Goal: Communication & Community: Answer question/provide support

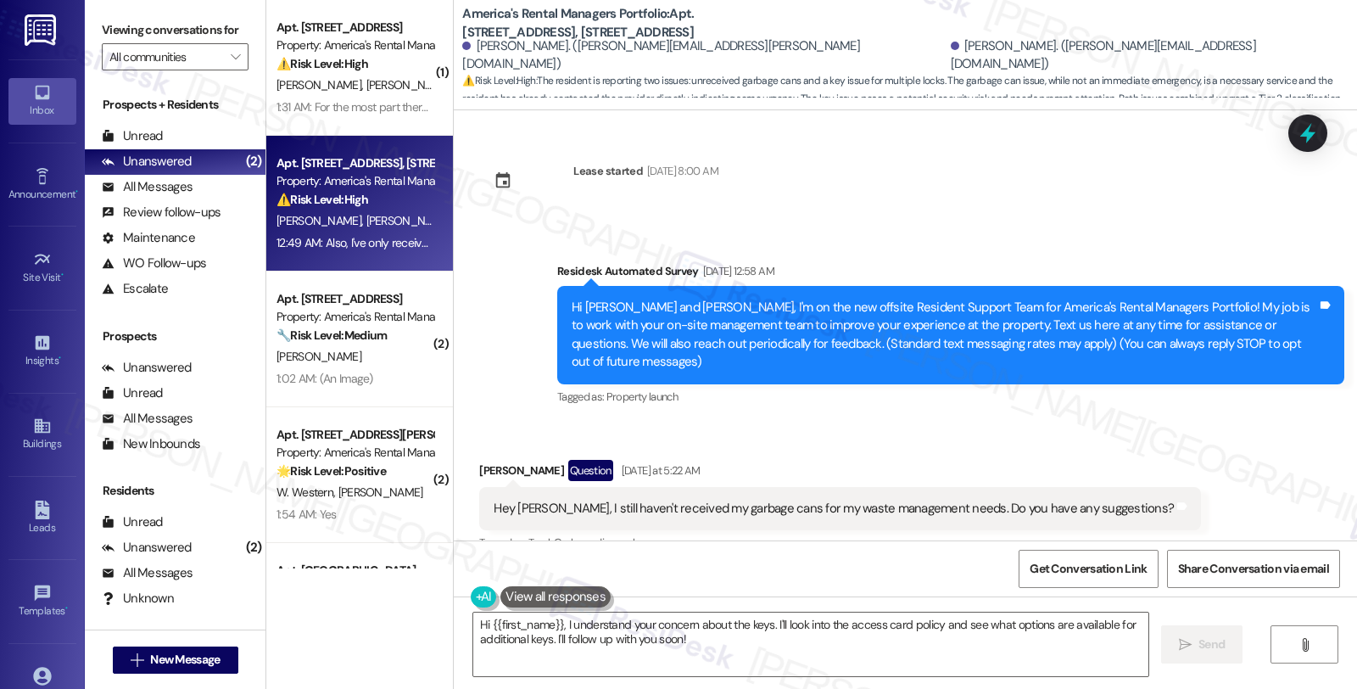
scroll to position [1615, 0]
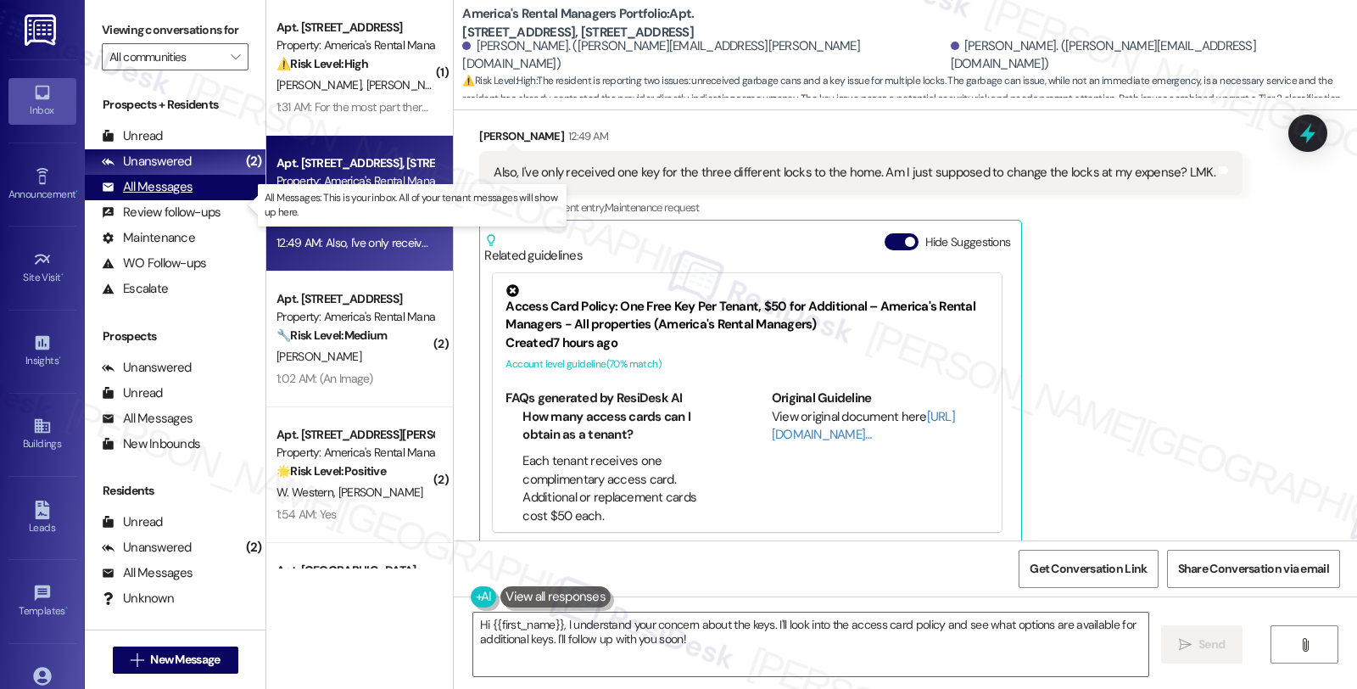
click at [157, 196] on div "All Messages" at bounding box center [147, 187] width 91 height 18
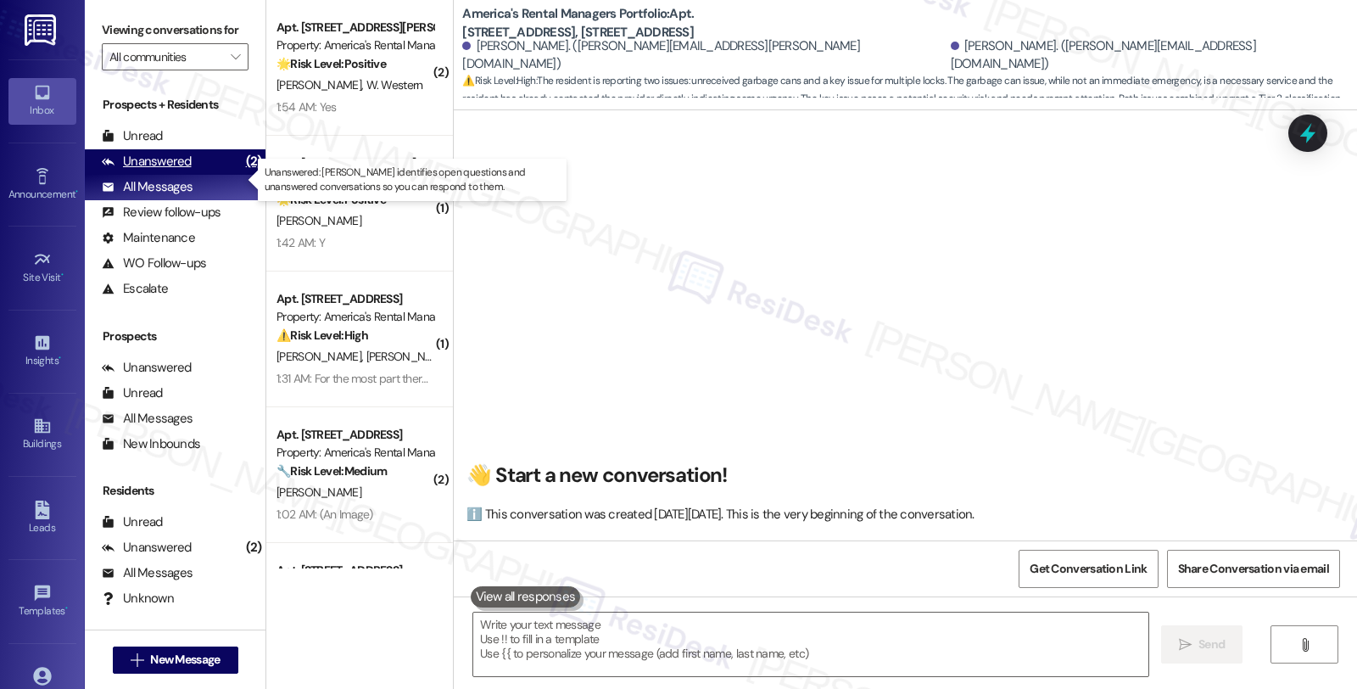
click at [167, 170] on div "Unanswered" at bounding box center [147, 162] width 90 height 18
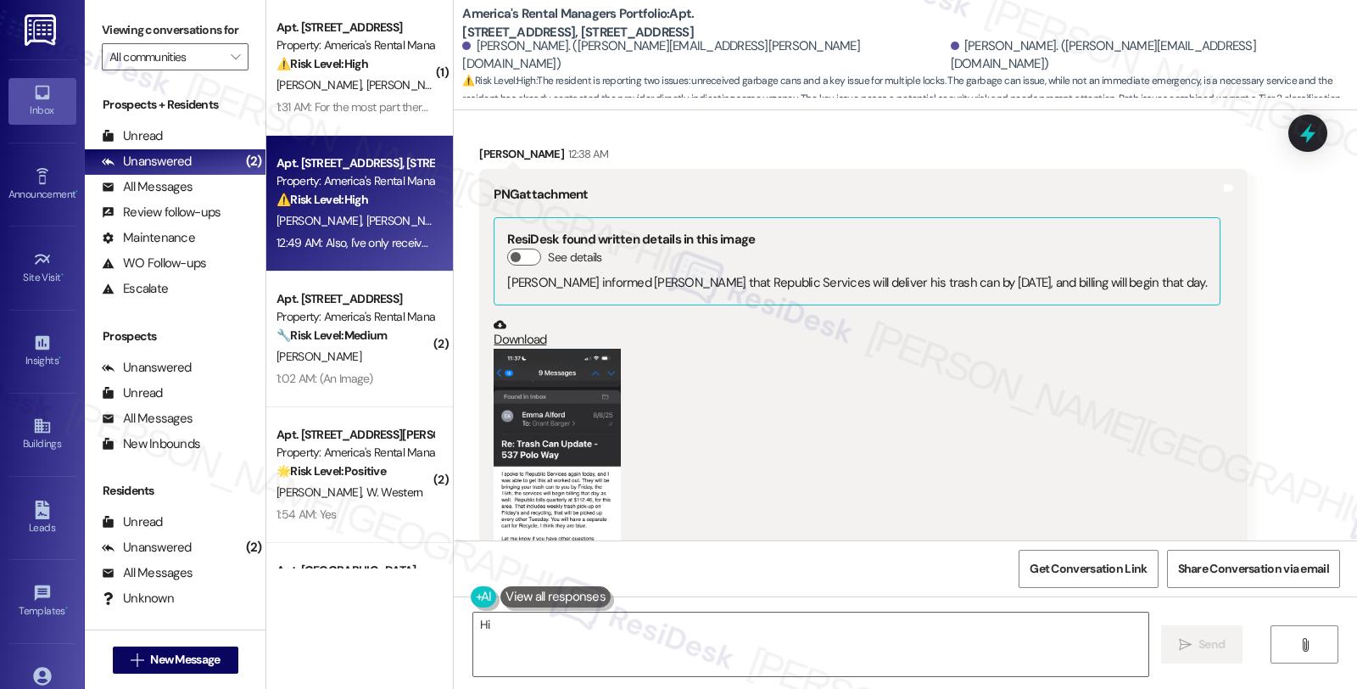
scroll to position [110, 0]
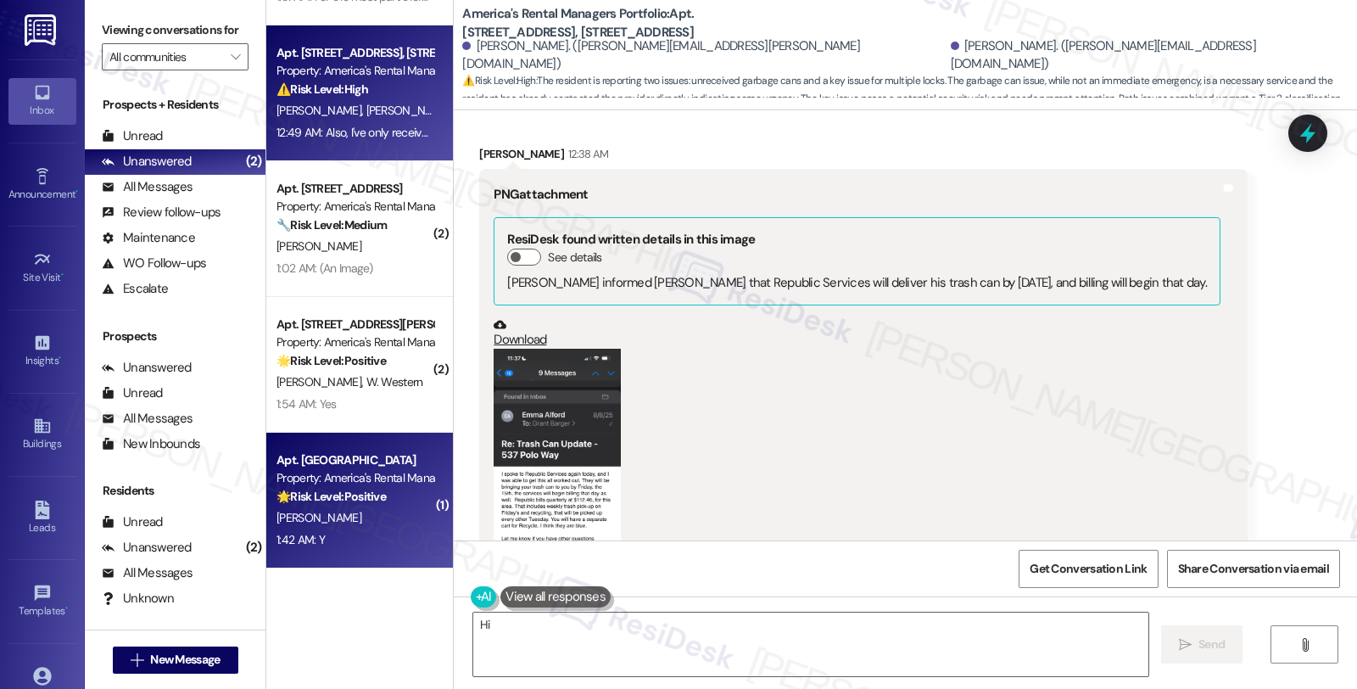
click at [342, 510] on div "[PERSON_NAME]" at bounding box center [355, 517] width 160 height 21
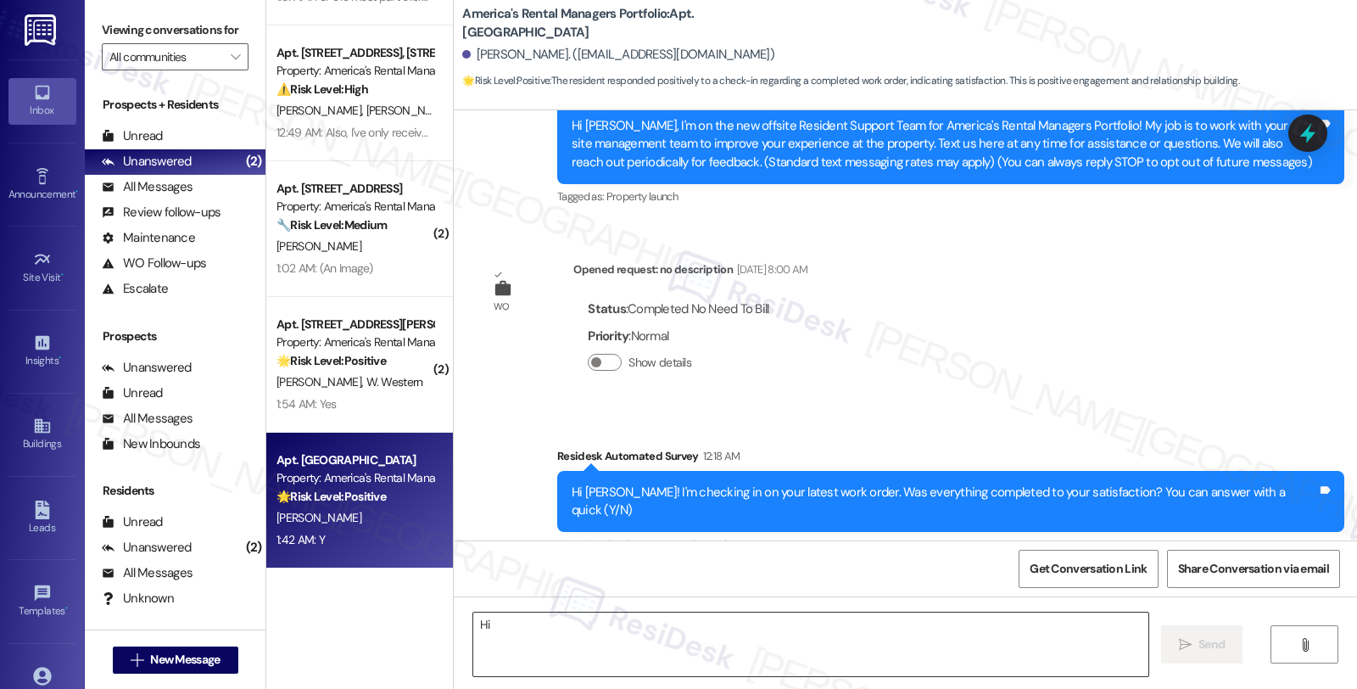
scroll to position [336, 0]
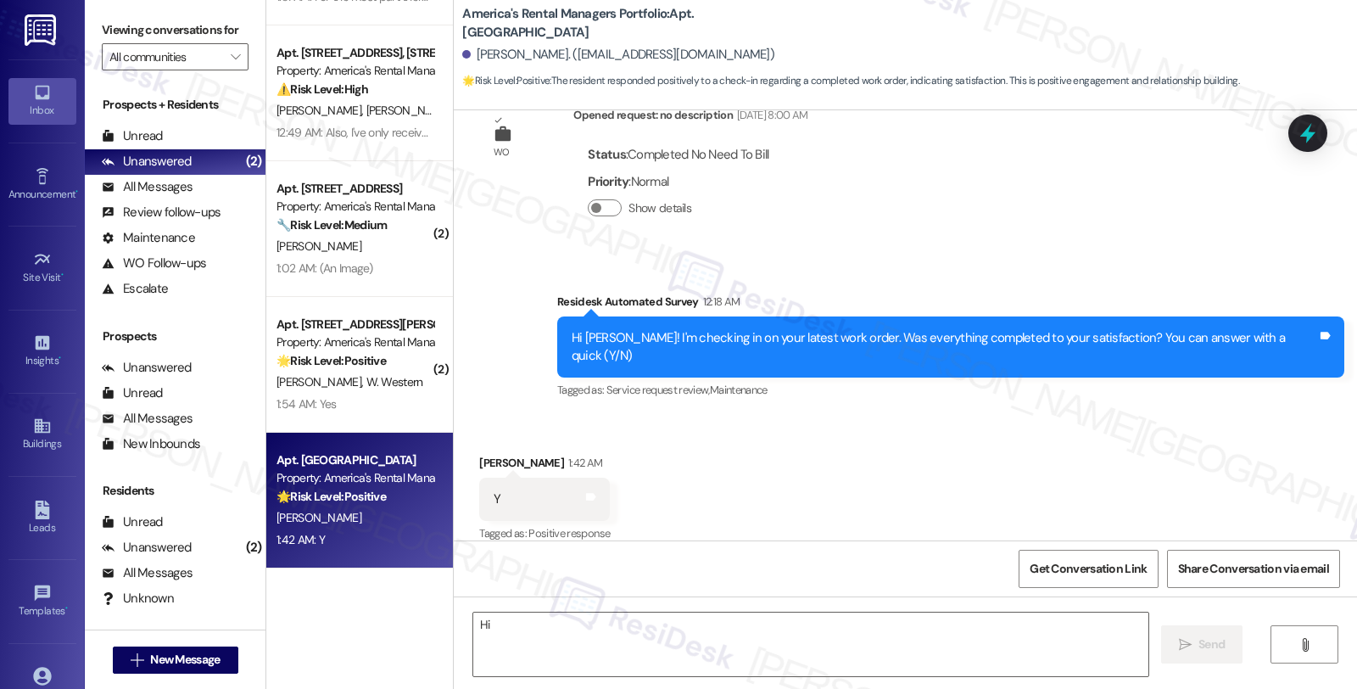
click at [867, 484] on div "Received via SMS [PERSON_NAME] 1:42 AM Y Tags and notes Tagged as: Positive res…" at bounding box center [905, 487] width 903 height 143
click at [578, 645] on textarea "Hi" at bounding box center [810, 644] width 675 height 64
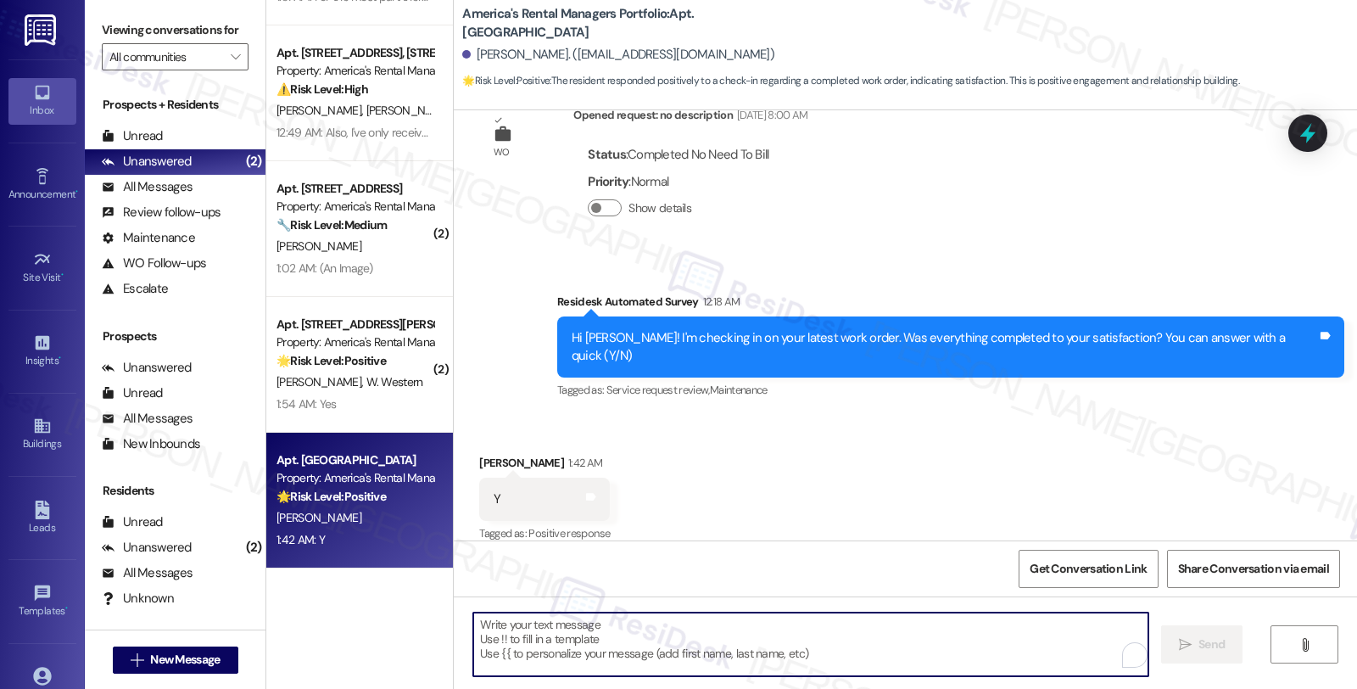
paste textarea "Hi, it’s great to hear from you and I’m glad your latest work order has been co…"
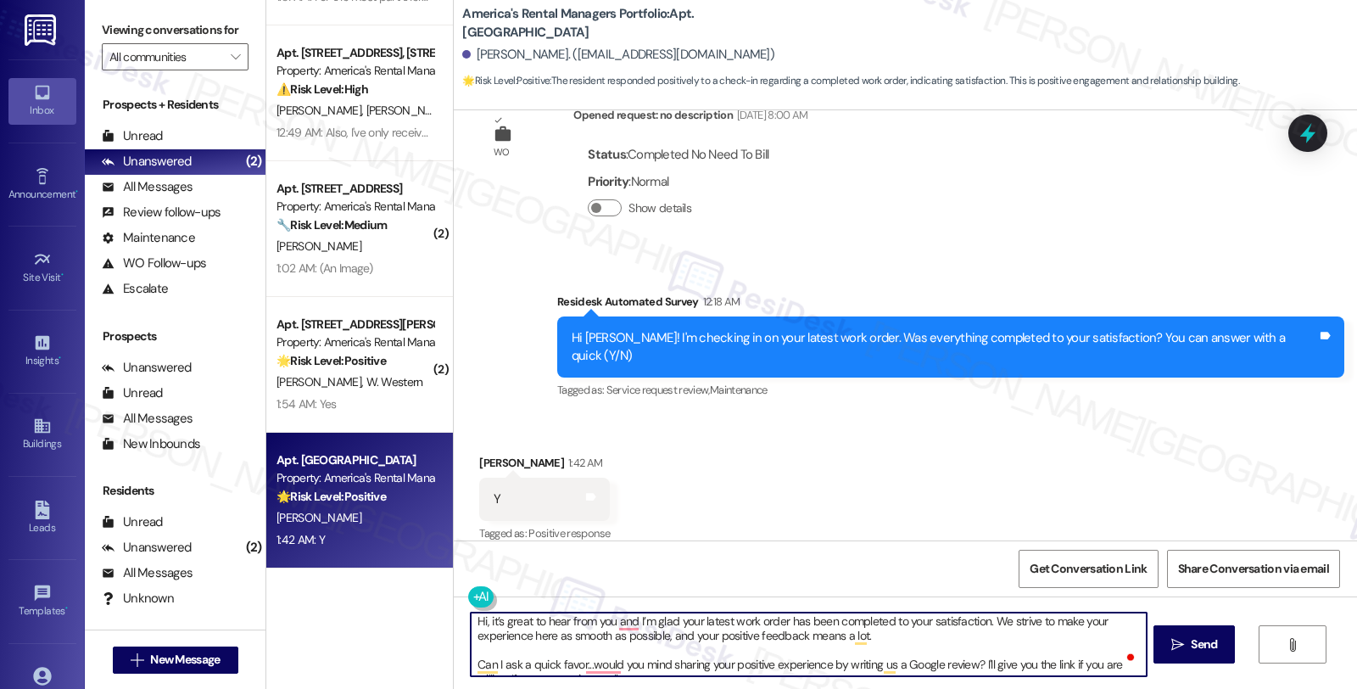
scroll to position [0, 0]
drag, startPoint x: 626, startPoint y: 619, endPoint x: 285, endPoint y: 619, distance: 340.9
click at [285, 619] on div "( 1 ) Apt. [STREET_ADDRESS][GEOGRAPHIC_DATA][STREET_ADDRESS] Property: America'…" at bounding box center [811, 344] width 1091 height 689
type textarea "I’m glad your latest work order has been completed to your satisfaction. We str…"
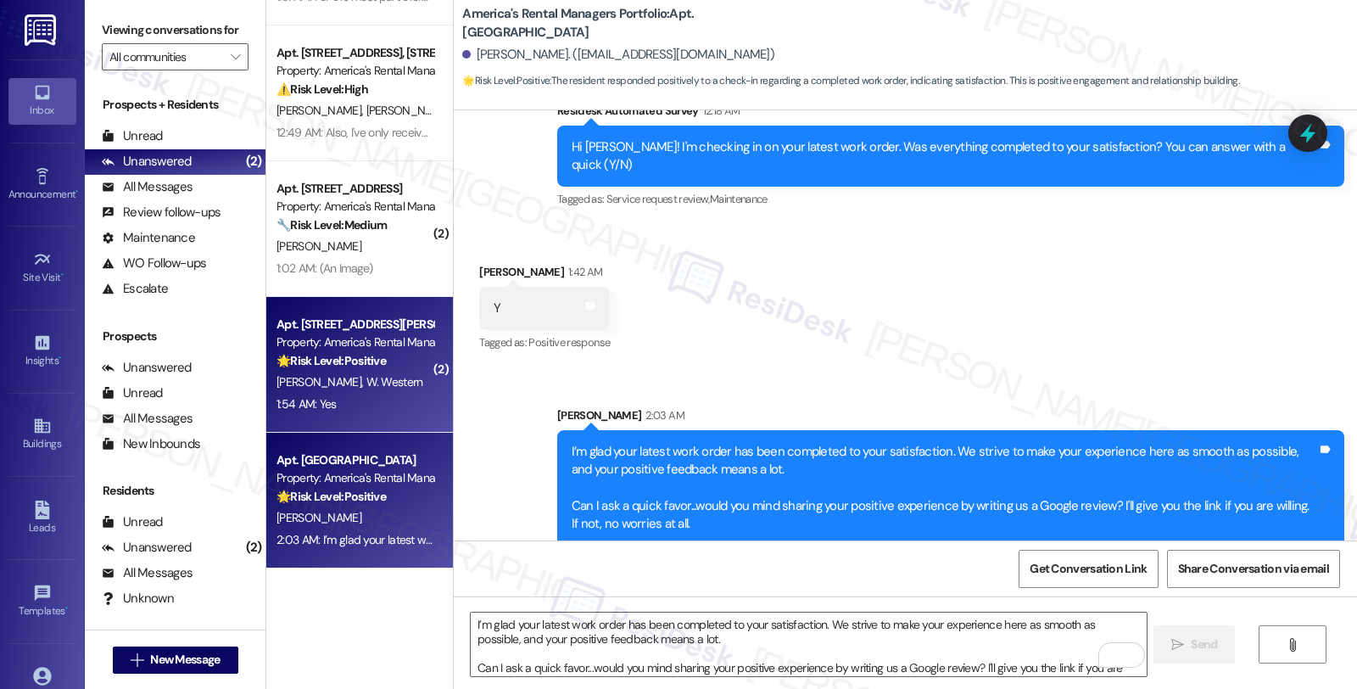
click at [343, 394] on div "1:54 AM: Yes 1:54 AM: Yes" at bounding box center [355, 404] width 160 height 21
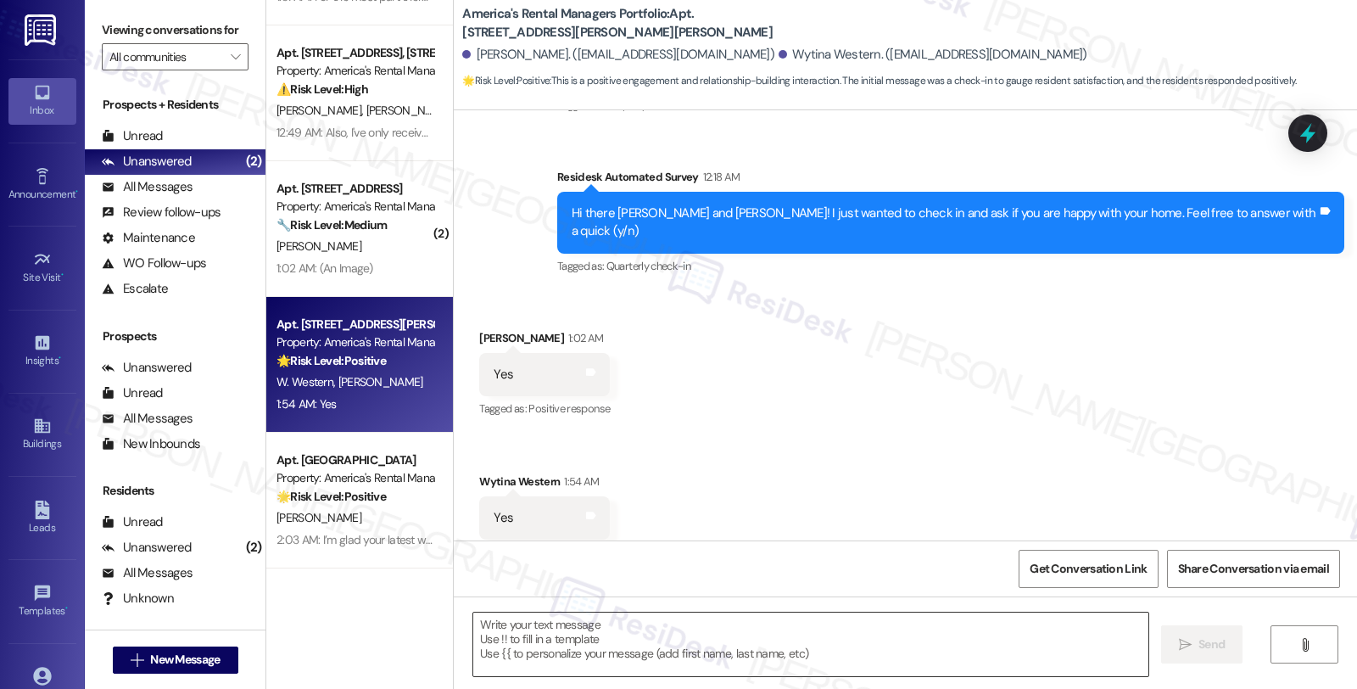
click at [842, 650] on textarea at bounding box center [810, 644] width 675 height 64
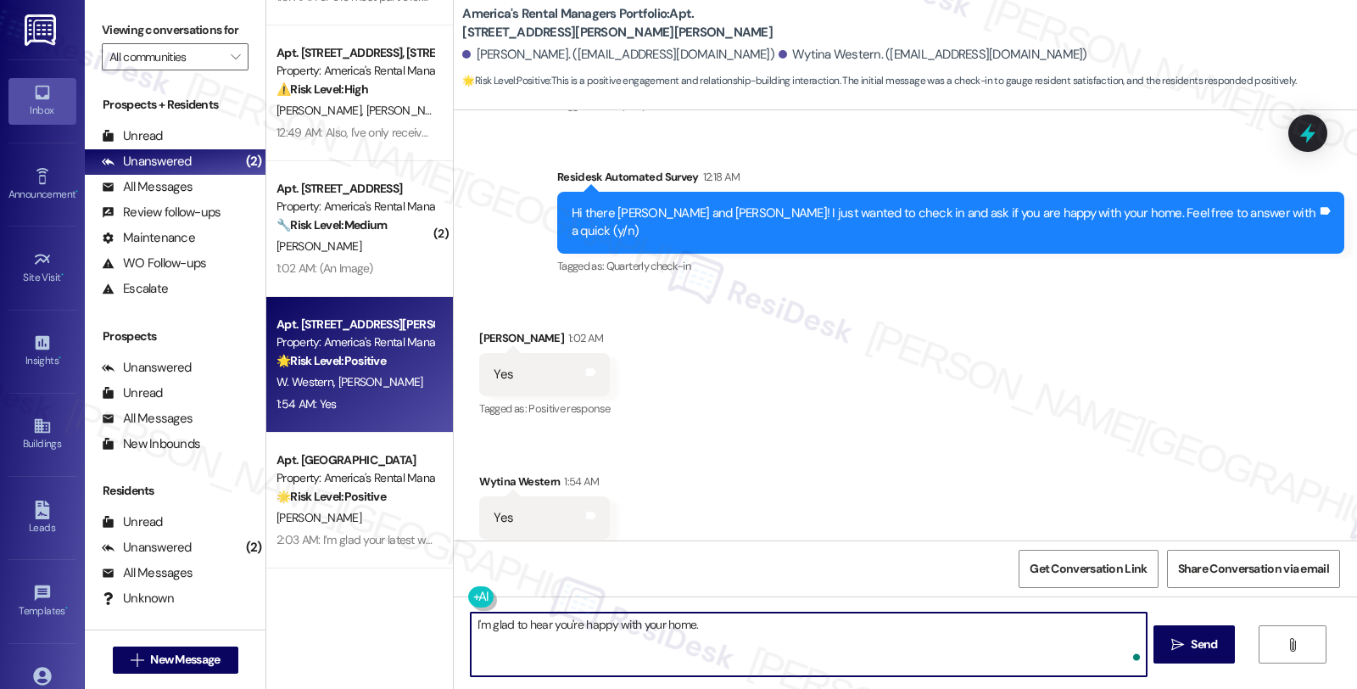
paste textarea "Hi, it’s great to hear from you and I’m glad your latest work order has been co…"
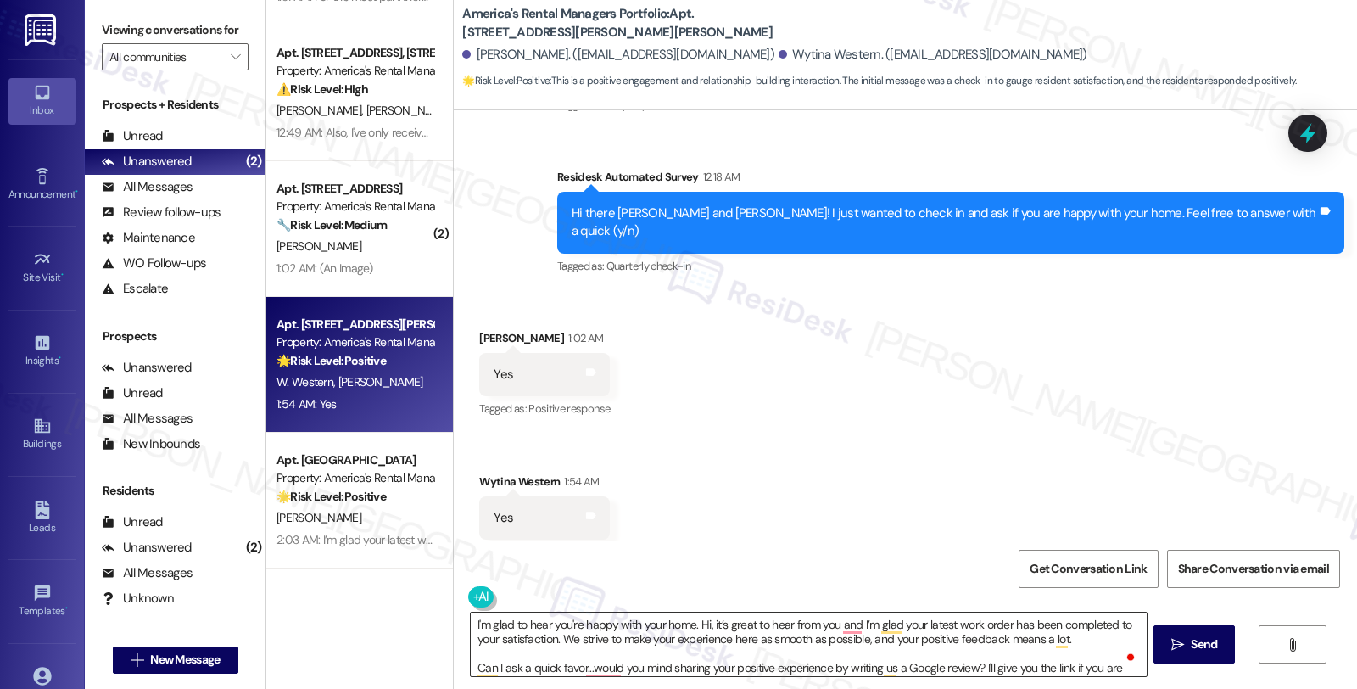
drag, startPoint x: 749, startPoint y: 656, endPoint x: 694, endPoint y: 642, distance: 57.0
click at [749, 656] on textarea "I'm glad to hear you're happy with your home. Hi, it’s great to hear from you a…" at bounding box center [808, 644] width 675 height 64
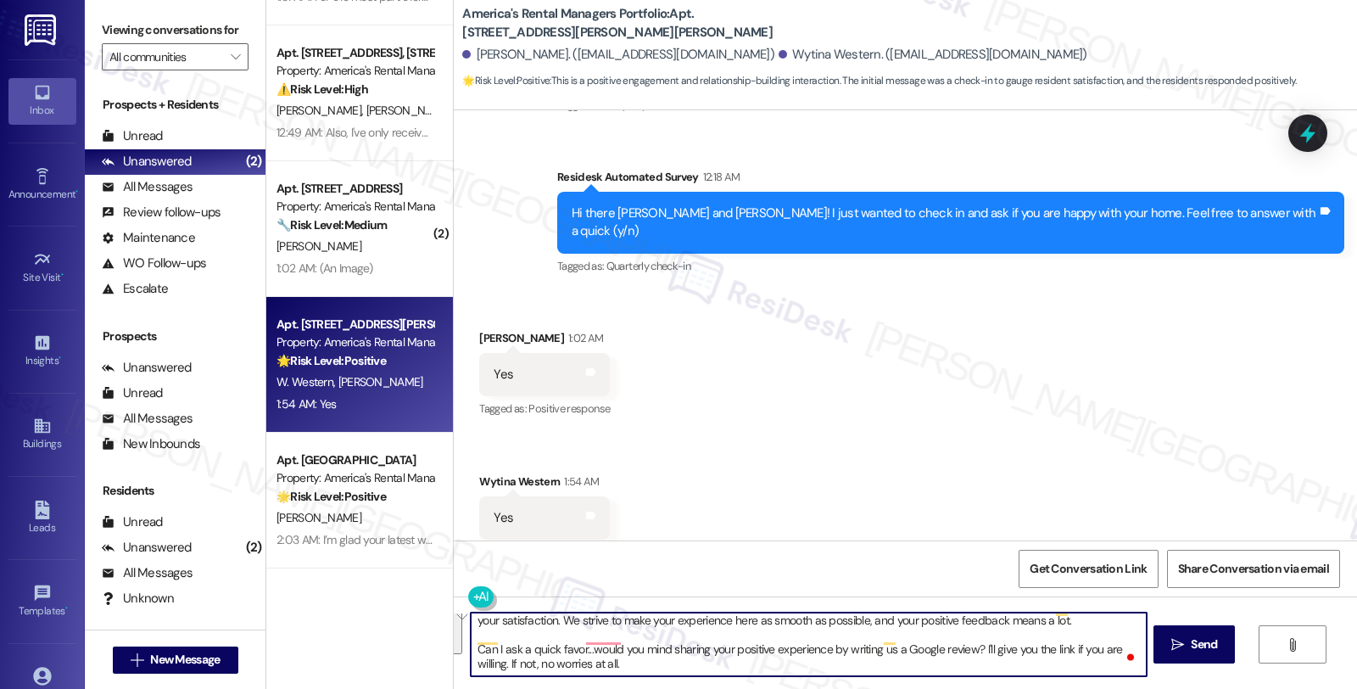
drag, startPoint x: 696, startPoint y: 622, endPoint x: 975, endPoint y: 731, distance: 299.7
click at [975, 688] on html "Inbox Go to Inbox Announcement • Send A Text Announcement Site Visit • Go to Si…" at bounding box center [678, 344] width 1357 height 689
paste textarea "Your comfort and satisfaction are important to us"
type textarea "I'm glad to hear you're happy with your home. Your comfort and satisfaction are…"
click at [762, 648] on textarea "I'm glad to hear you're happy with your home. Your comfort and satisfaction are…" at bounding box center [808, 644] width 675 height 64
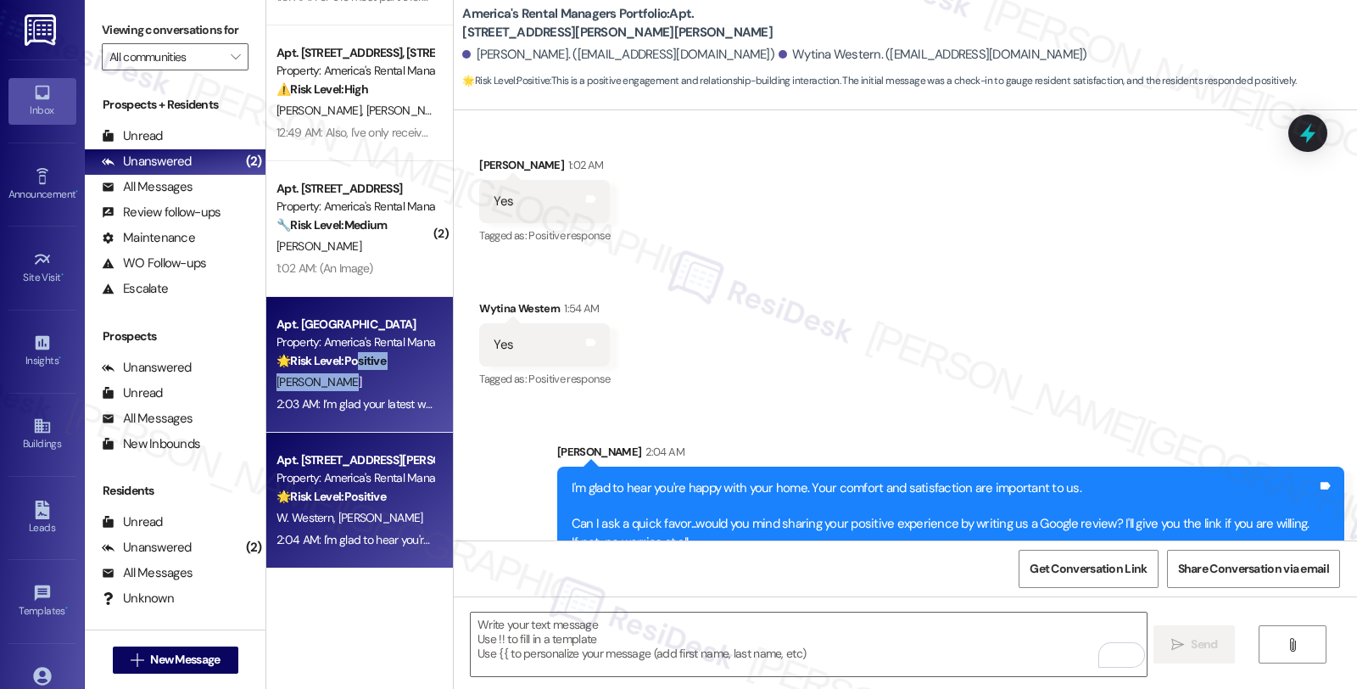
click at [348, 369] on div "Apt. [GEOGRAPHIC_DATA] Property: America's Rental Managers Portfolio 🌟 Risk Lev…" at bounding box center [359, 365] width 187 height 136
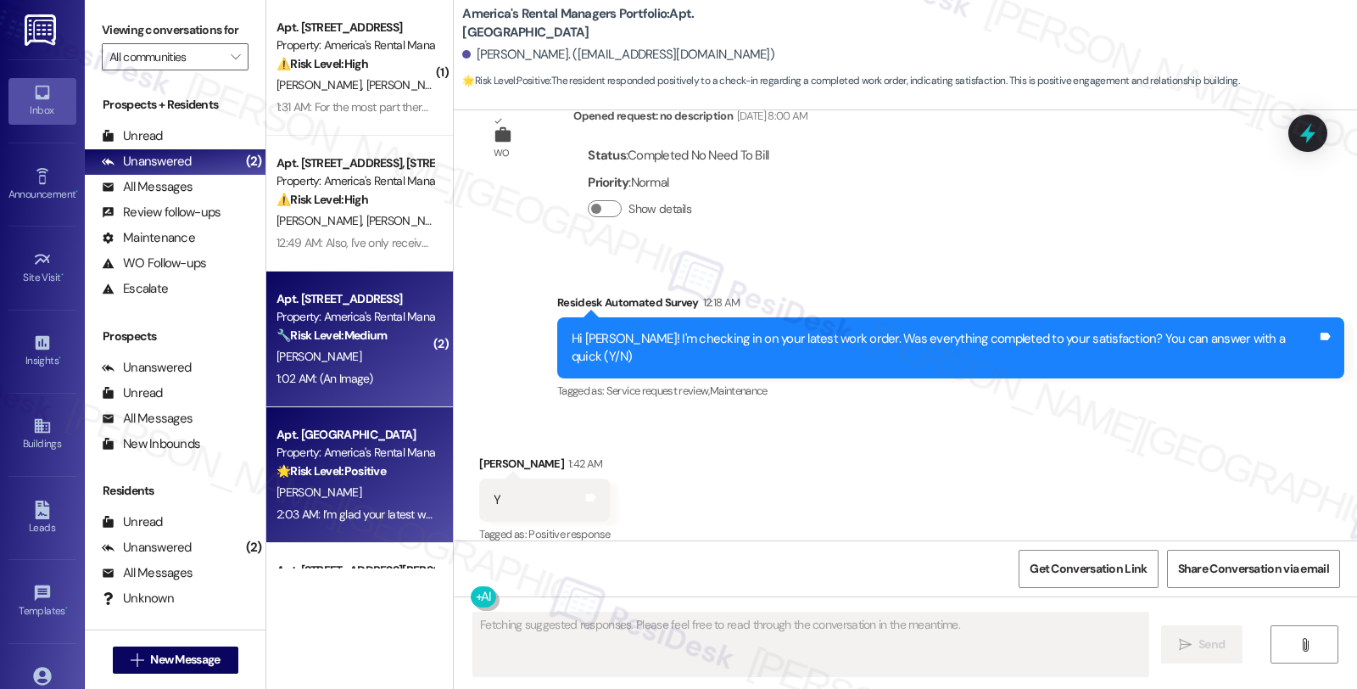
click at [366, 359] on div "[PERSON_NAME]" at bounding box center [355, 356] width 160 height 21
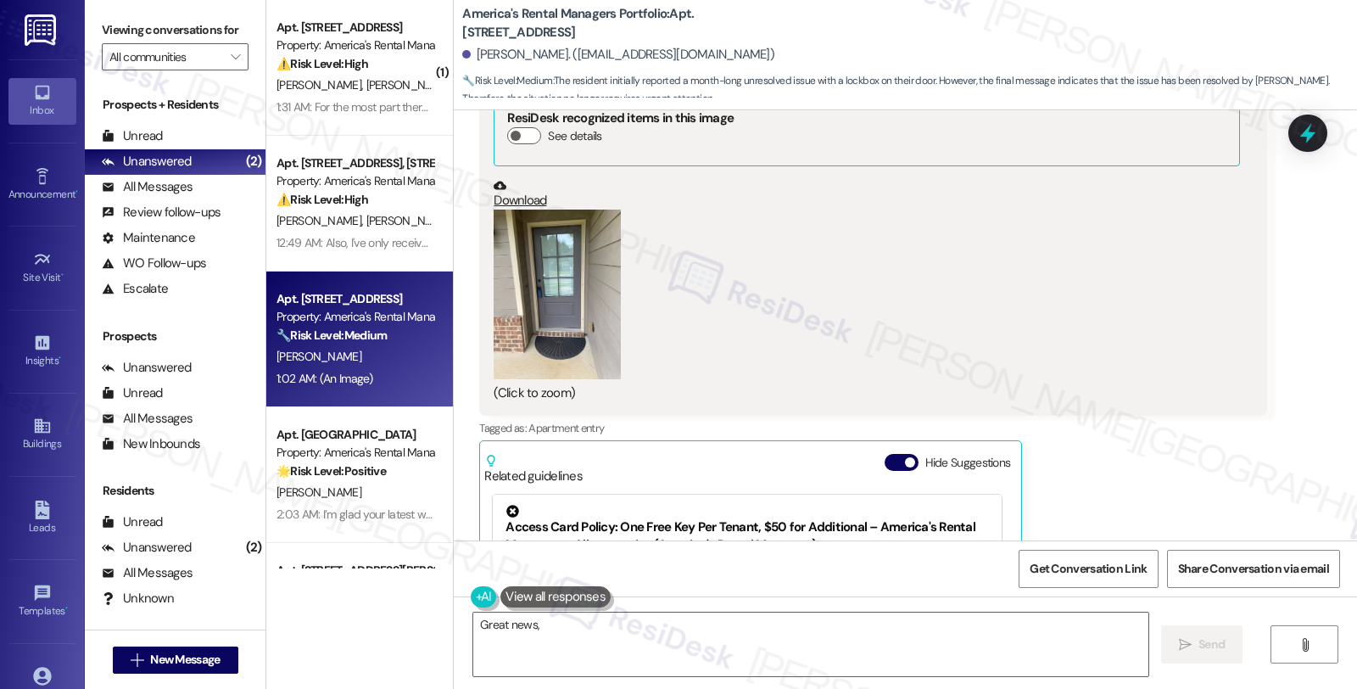
click at [528, 293] on button "Zoom image" at bounding box center [557, 294] width 127 height 170
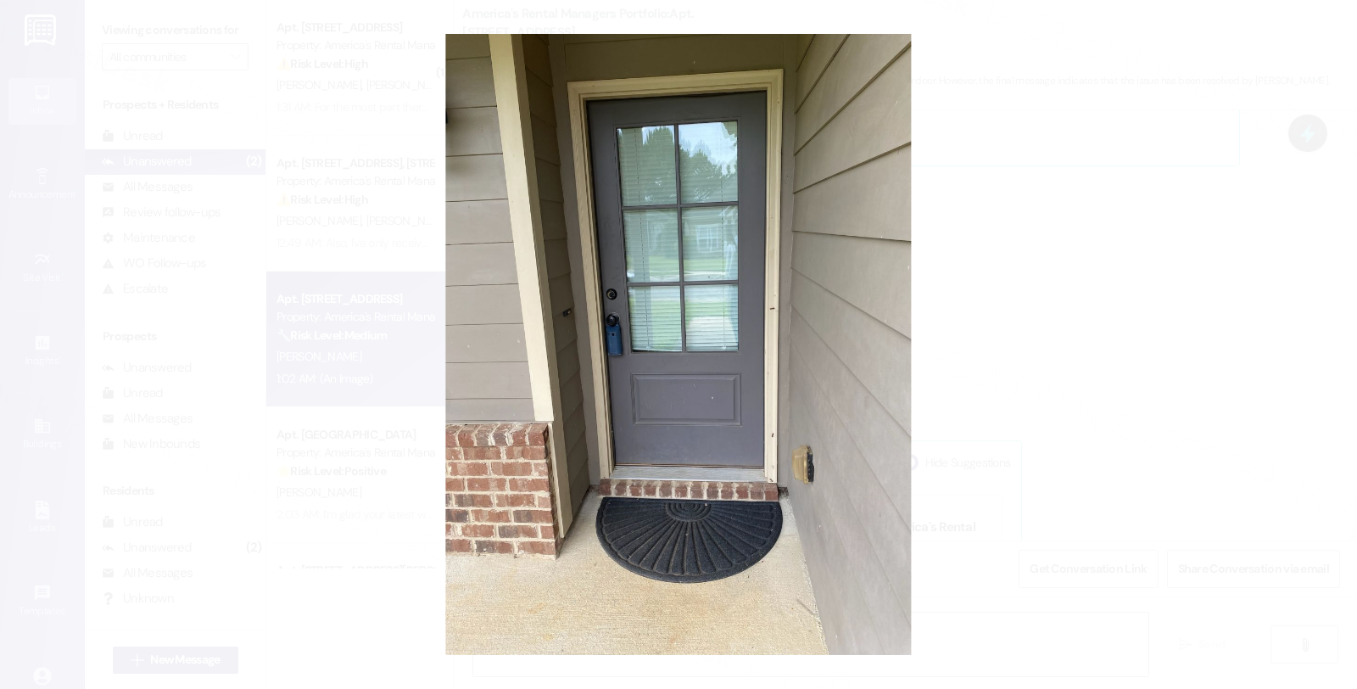
click at [1015, 309] on button "Unzoom image" at bounding box center [678, 344] width 1357 height 689
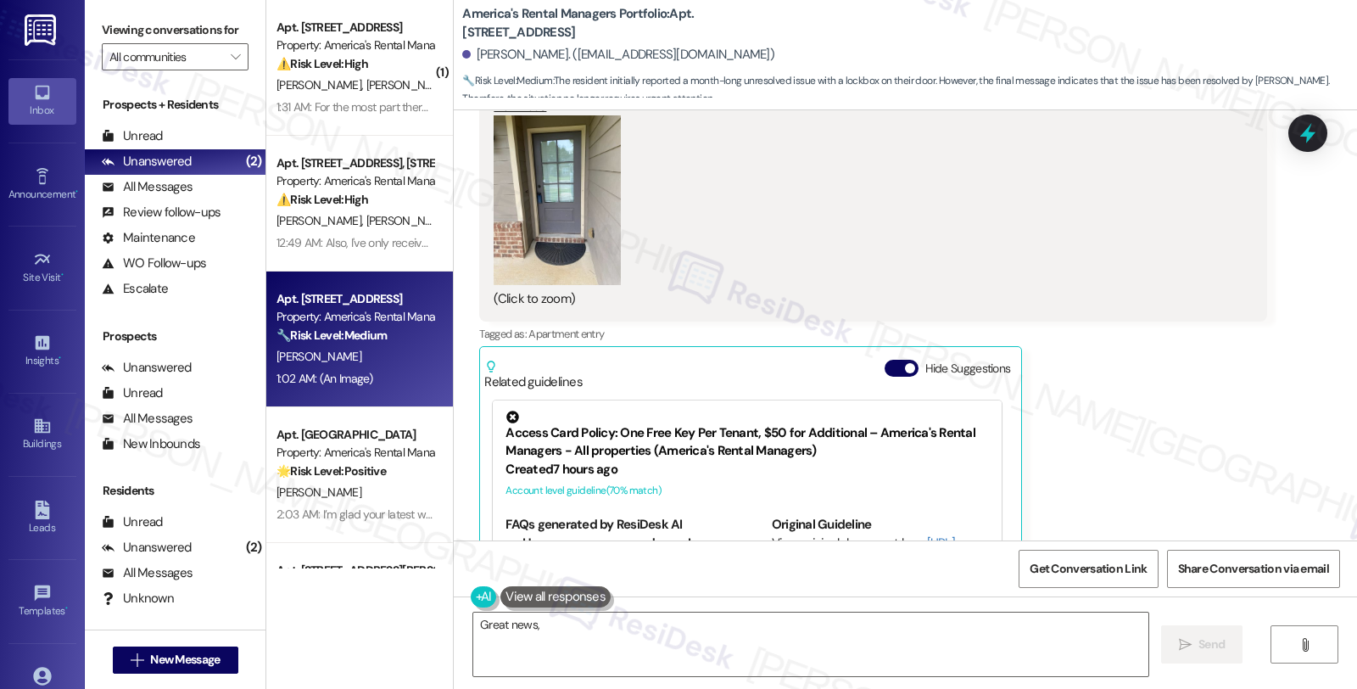
click at [554, 226] on button "Zoom image" at bounding box center [557, 200] width 127 height 170
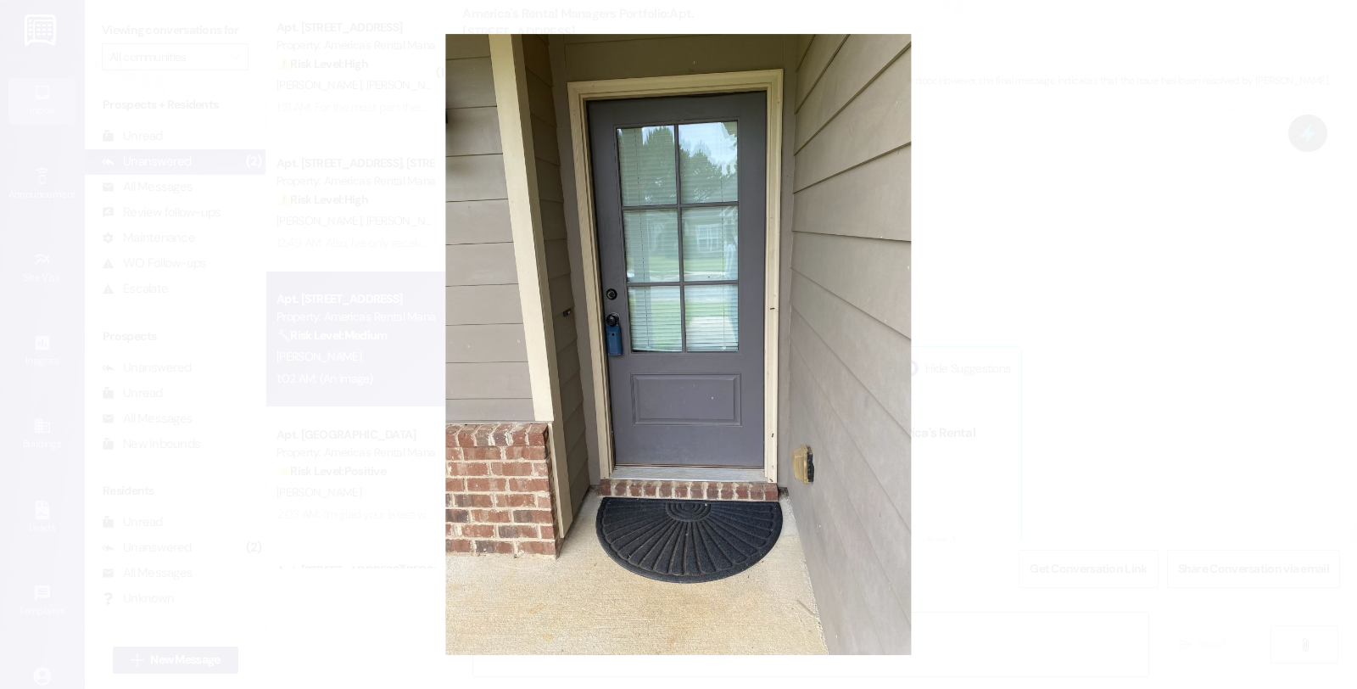
click at [683, 352] on button "Unzoom image" at bounding box center [678, 344] width 1357 height 689
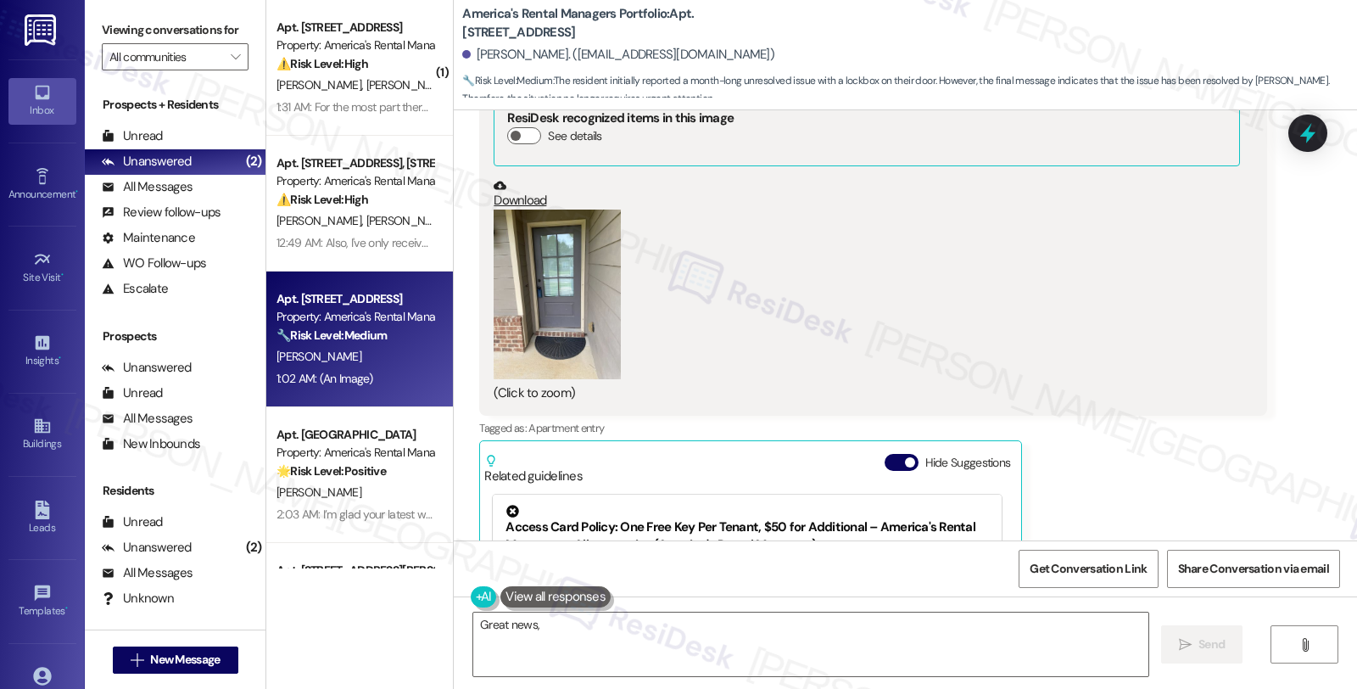
click at [529, 184] on link "Download" at bounding box center [866, 194] width 745 height 30
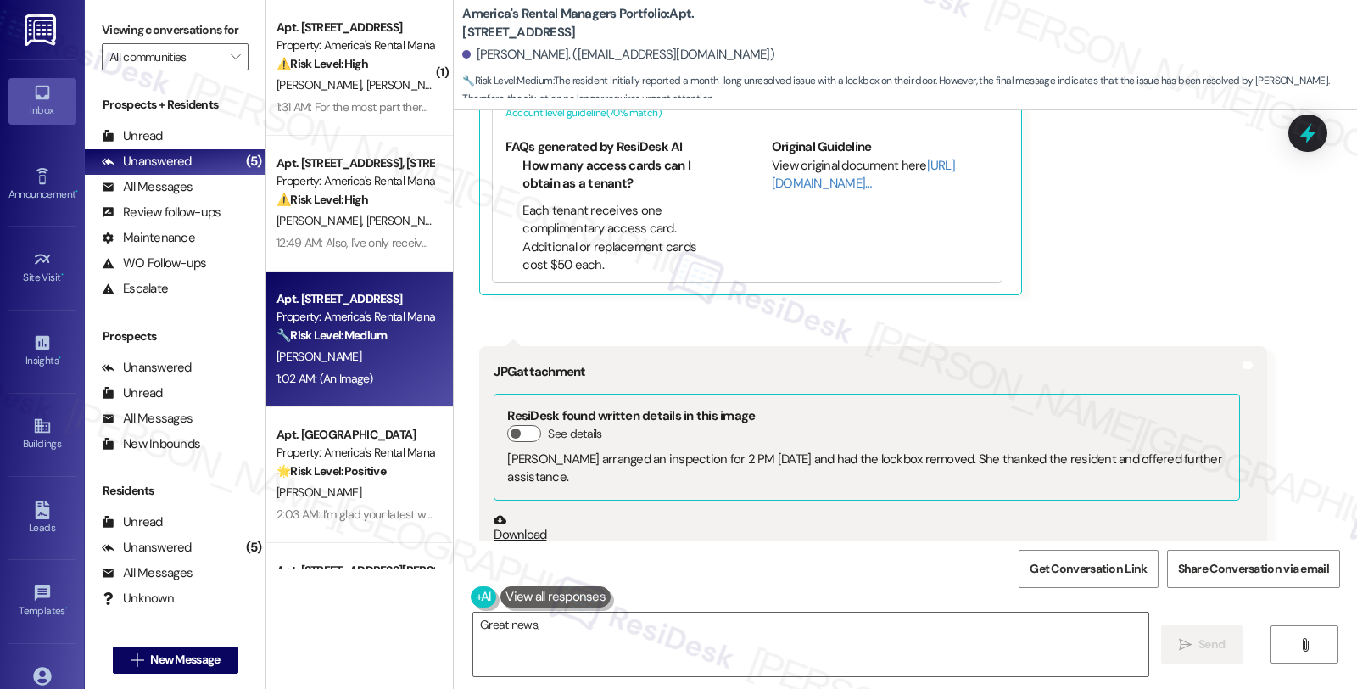
scroll to position [1922, 0]
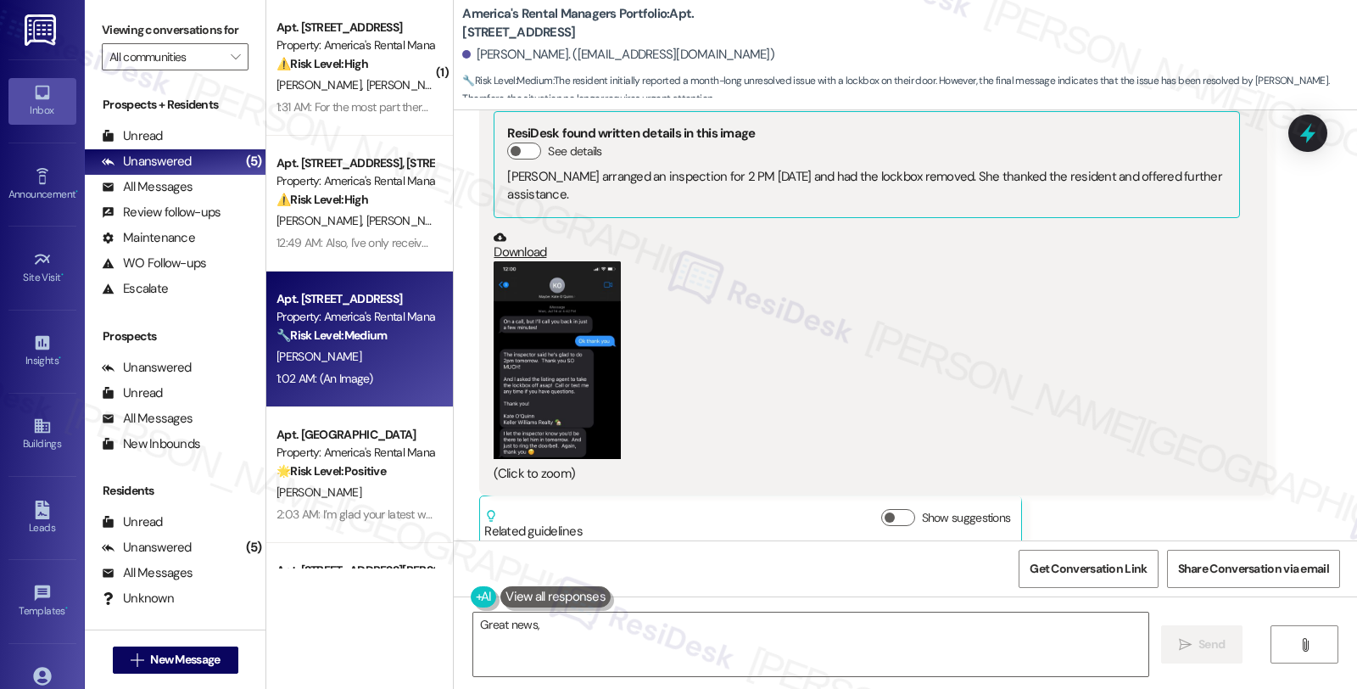
click at [572, 355] on button "Zoom image" at bounding box center [557, 360] width 127 height 198
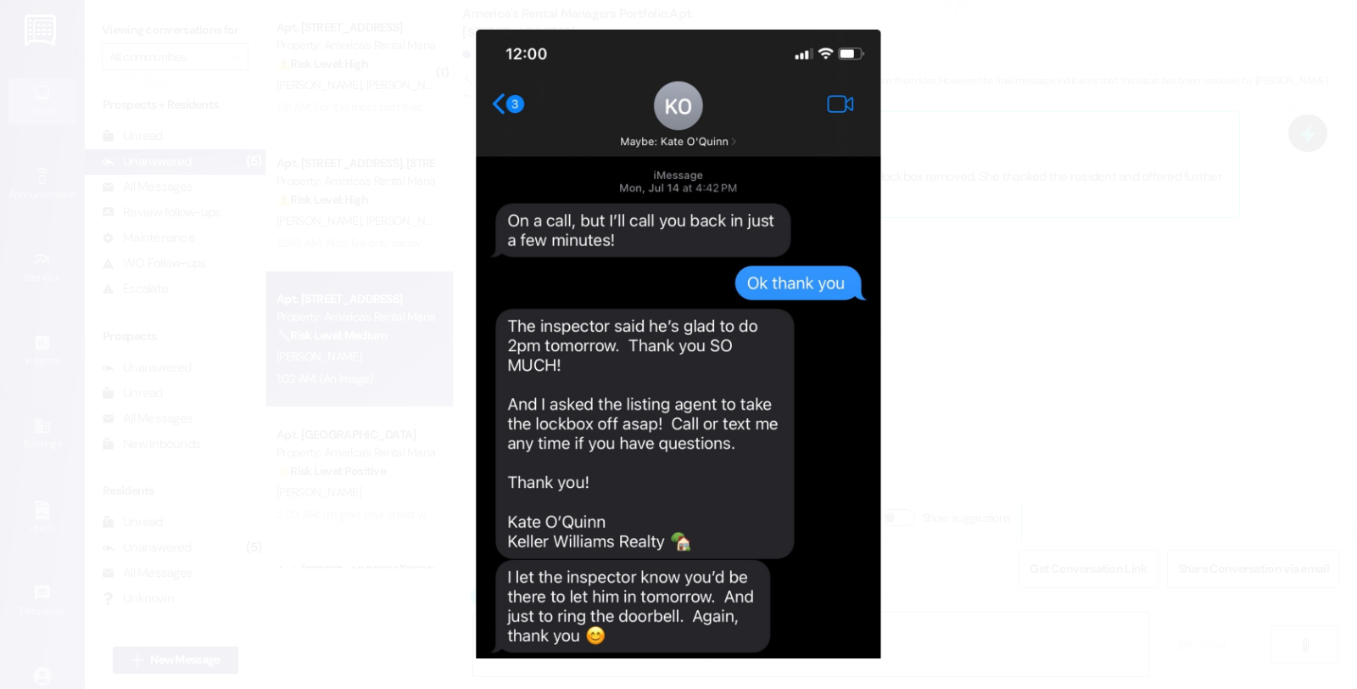
click at [1036, 405] on button "Unzoom image" at bounding box center [678, 344] width 1357 height 689
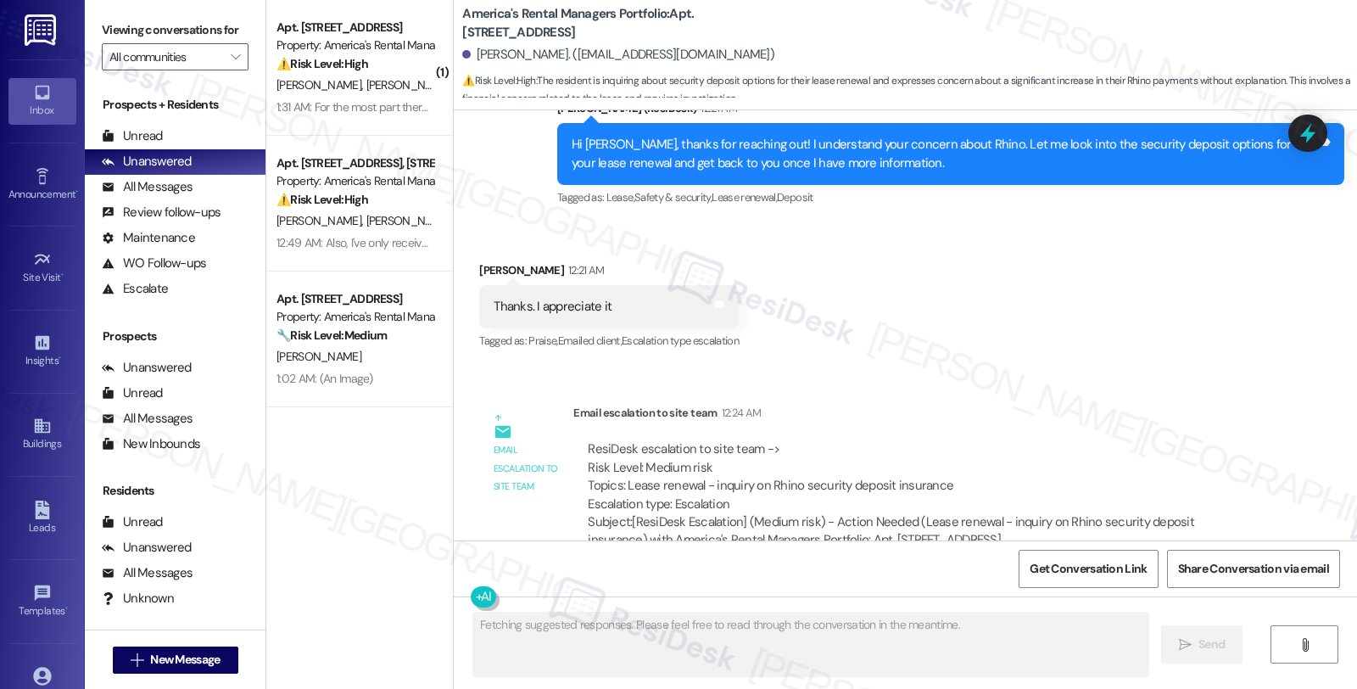
scroll to position [1505, 0]
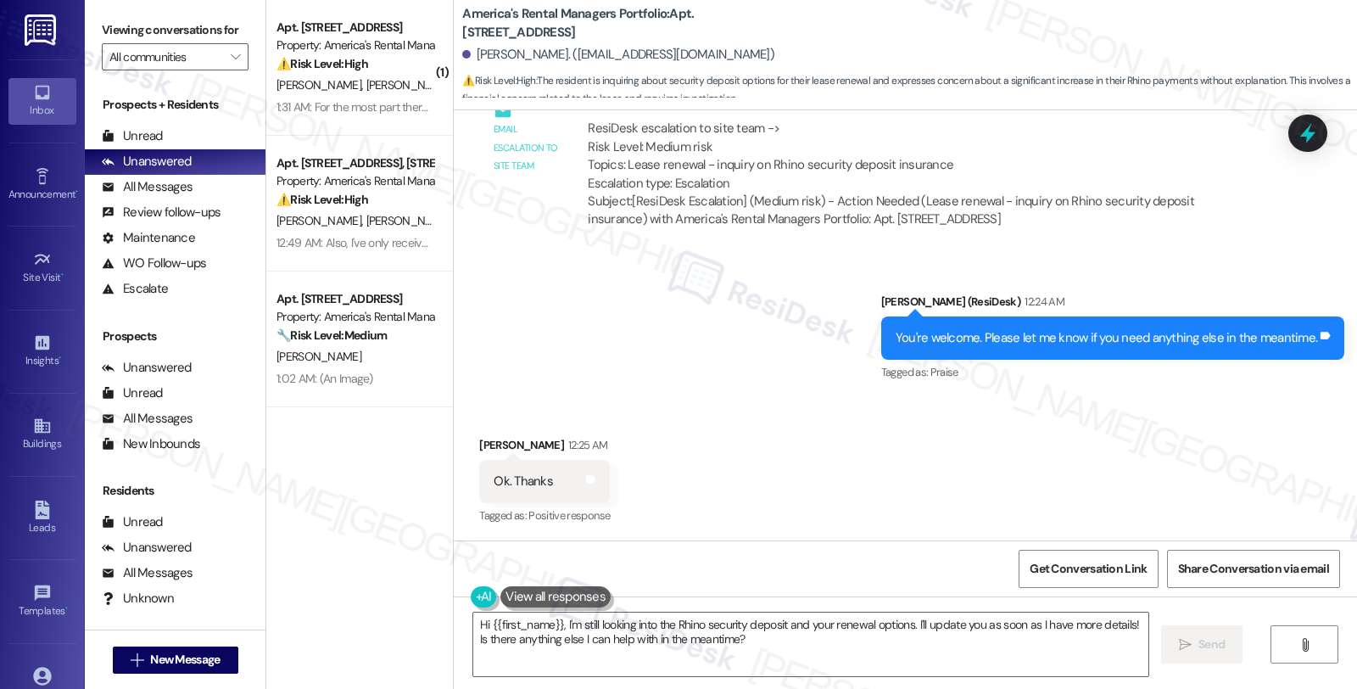
click at [1211, 409] on div "Received via SMS [PERSON_NAME] 12:25 AM Ok. Thanks Tags and notes Tagged as: Po…" at bounding box center [905, 469] width 903 height 143
drag, startPoint x: 1133, startPoint y: 444, endPoint x: 1126, endPoint y: 450, distance: 9.6
click at [1133, 444] on div "Received via SMS [PERSON_NAME] 12:25 AM Ok. Thanks Tags and notes Tagged as: Po…" at bounding box center [905, 469] width 903 height 143
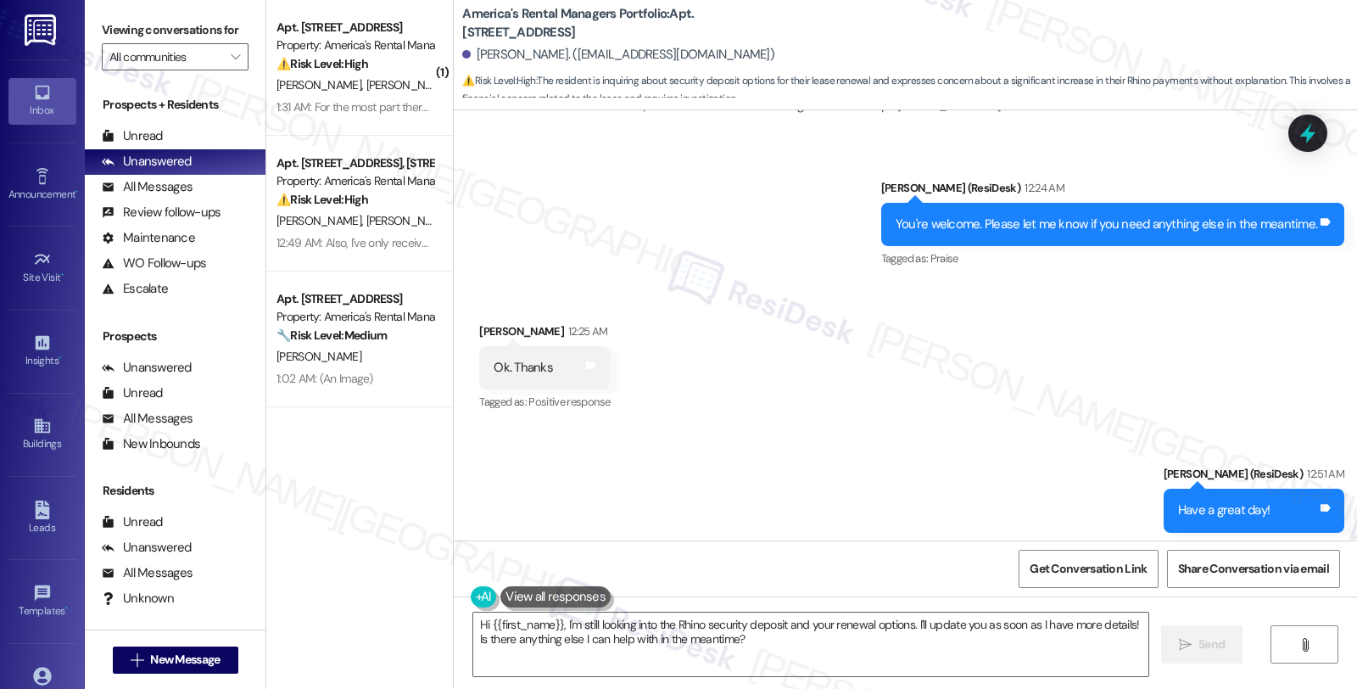
scroll to position [1802, 0]
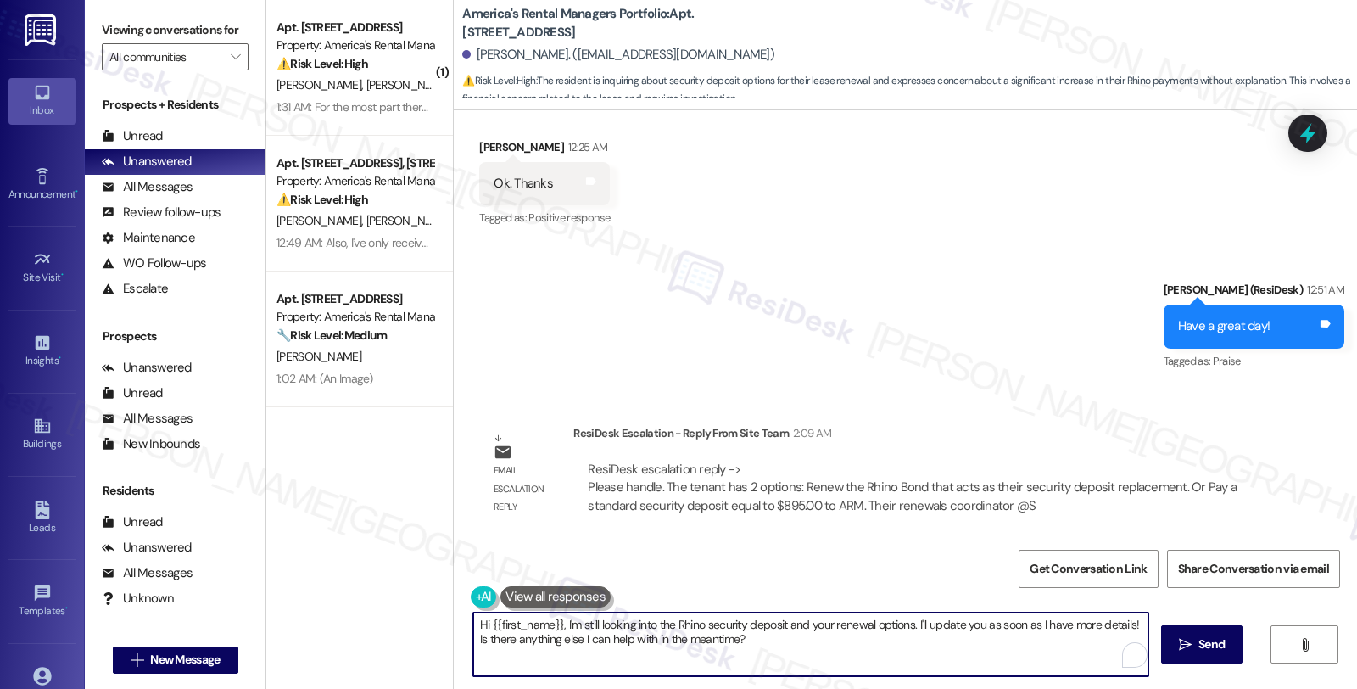
drag, startPoint x: 556, startPoint y: 624, endPoint x: 862, endPoint y: 641, distance: 306.6
click at [862, 641] on textarea "Hi {{first_name}}, I'm still looking into the Rhino security deposit and your r…" at bounding box center [810, 644] width 675 height 64
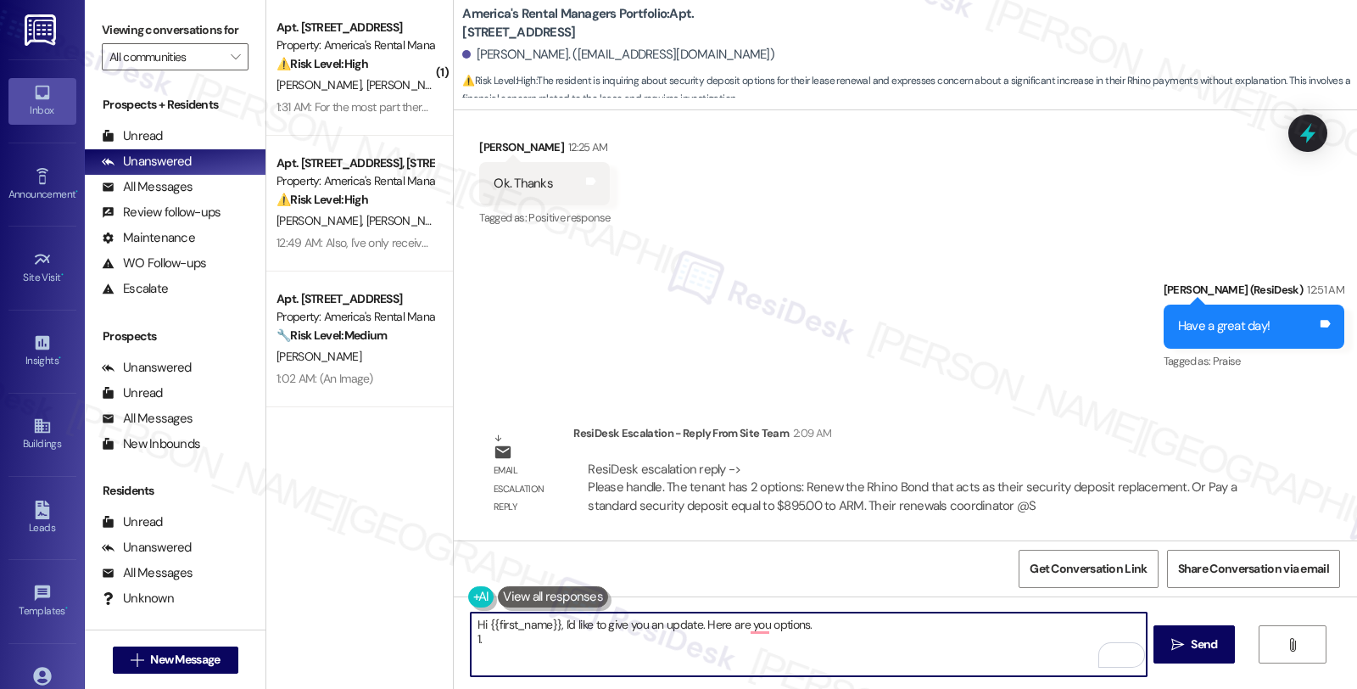
paste textarea "Renew the Rhino Bond that acts as their security deposit replacement. Or"
click at [882, 637] on textarea "Hi {{first_name}}, I'd like to give you an update. Here are your options. 1. Re…" at bounding box center [808, 644] width 675 height 64
paste textarea "Pay a standard security deposit equal to $895.00 to ARM."
click at [471, 651] on textarea "Hi {{first_name}}, I'd like to give you an update. Here are your options. 1. Re…" at bounding box center [808, 644] width 675 height 64
click at [812, 653] on textarea "Hi {{first_name}}, I'd like to give you an update. Here are your options. 1. Re…" at bounding box center [808, 644] width 675 height 64
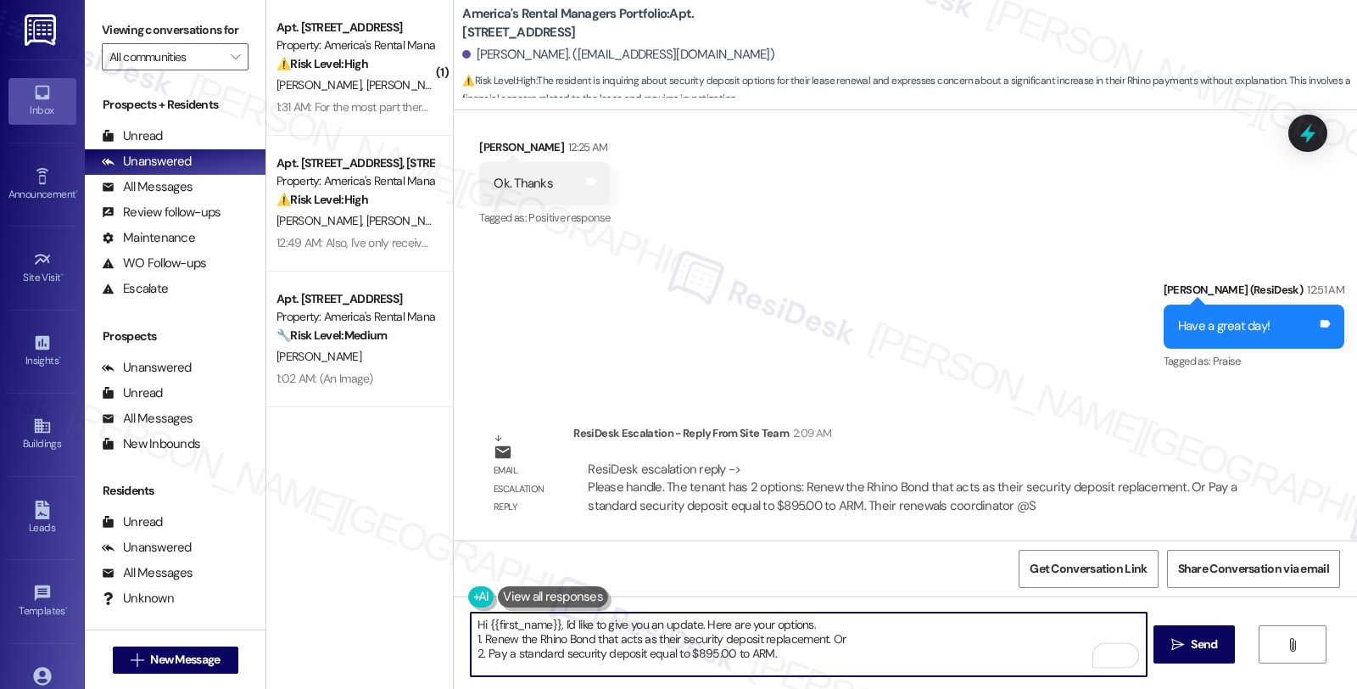
scroll to position [13, 0]
paste textarea "Their renewals coordinator @Sunshine Repatocodomailto:Shine@armrents.com can ge…"
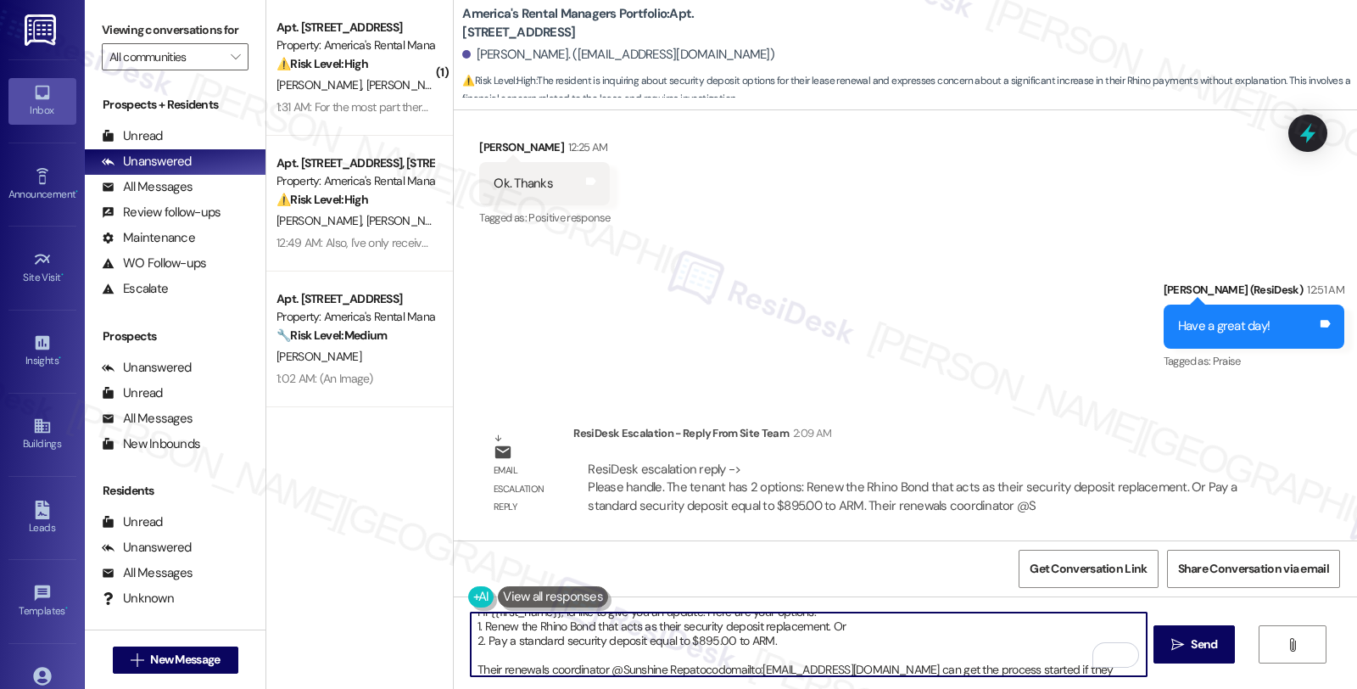
scroll to position [28, 0]
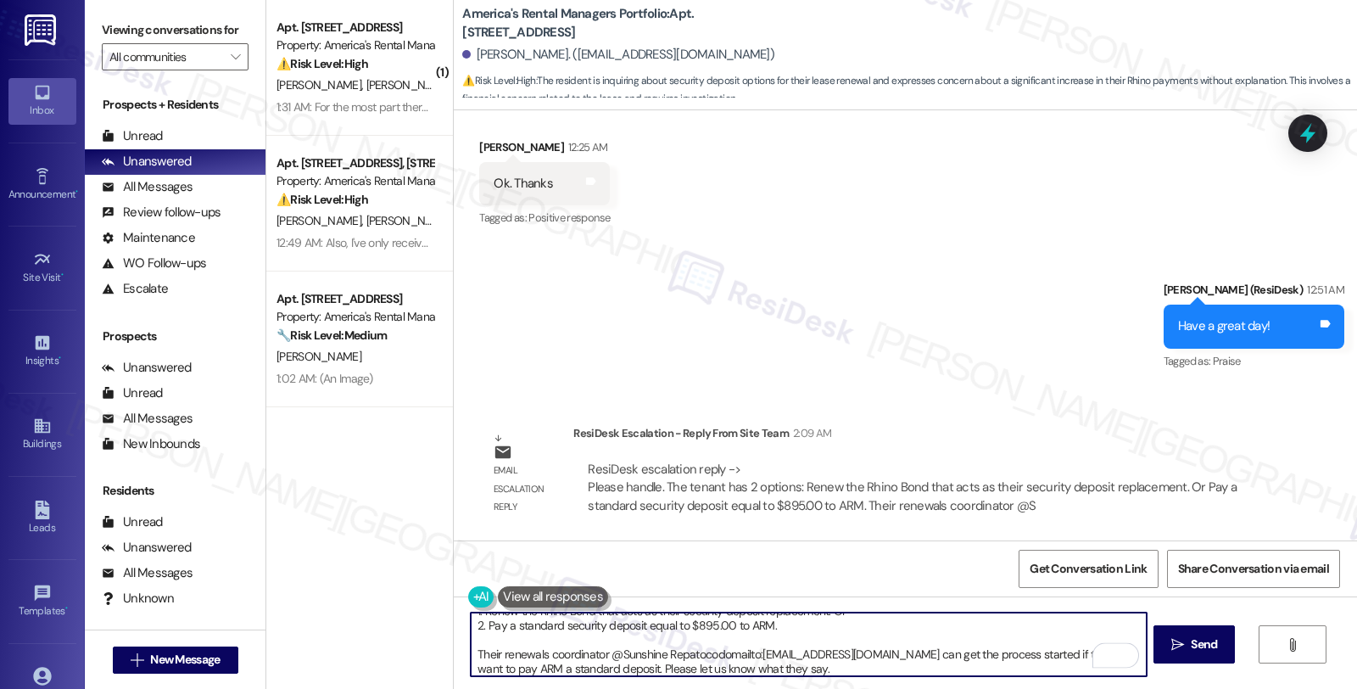
click at [472, 656] on textarea "Hi {{first_name}}, I'd like to give you an update. Here are your options. 1. Re…" at bounding box center [808, 644] width 675 height 64
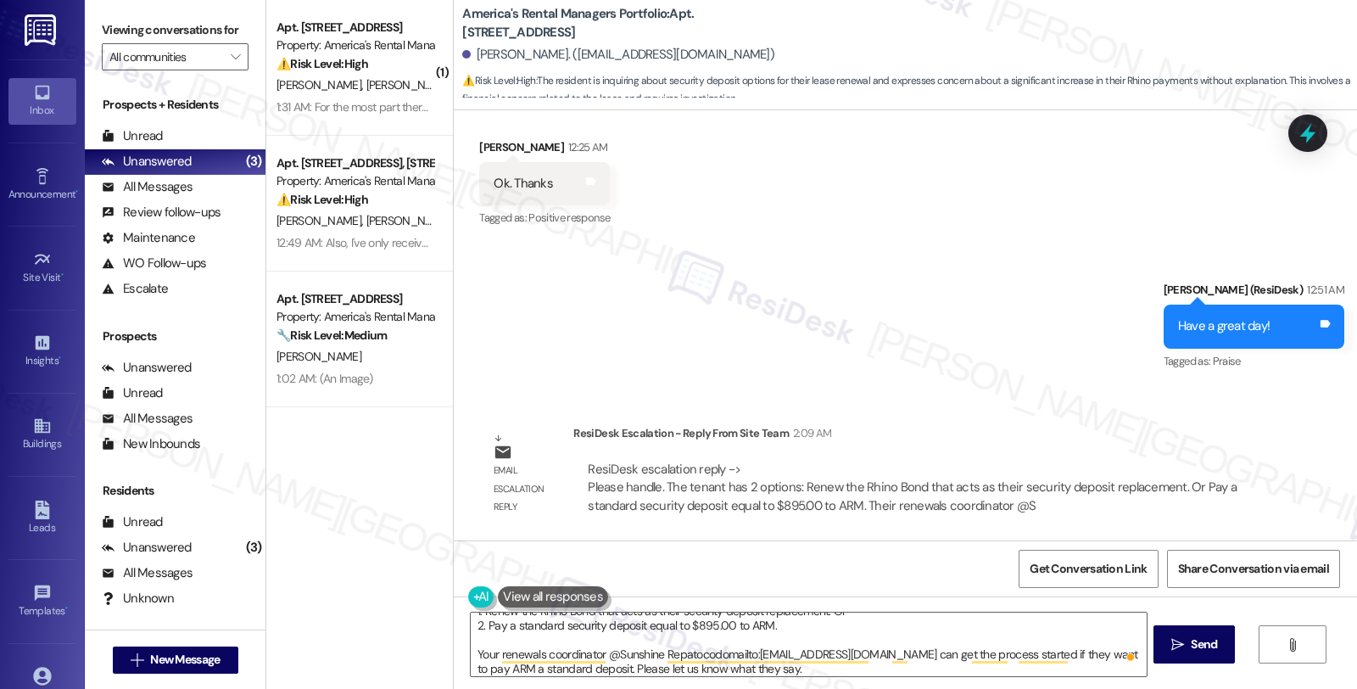
click at [1082, 316] on div "Sent via SMS Homer (ResiDesk) 12:51 AM Have a great day! Tags and notes Tagged …" at bounding box center [905, 314] width 903 height 143
click at [609, 655] on textarea "Hi {{first_name}}, I'd like to give you an update. Here are your options. 1. Re…" at bounding box center [808, 644] width 675 height 64
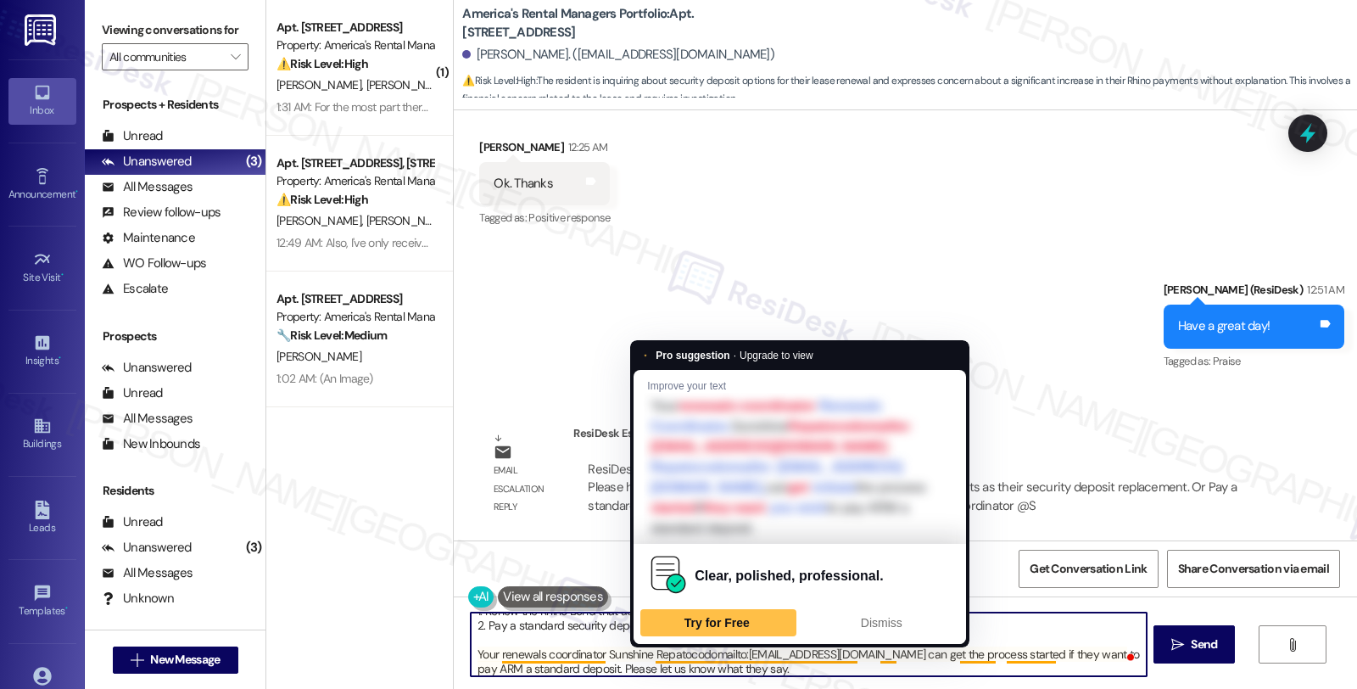
drag, startPoint x: 643, startPoint y: 650, endPoint x: 838, endPoint y: 650, distance: 195.1
click at [840, 650] on textarea "Hi {{first_name}}, I'd like to give you an update. Here are your options. 1. Re…" at bounding box center [808, 644] width 675 height 64
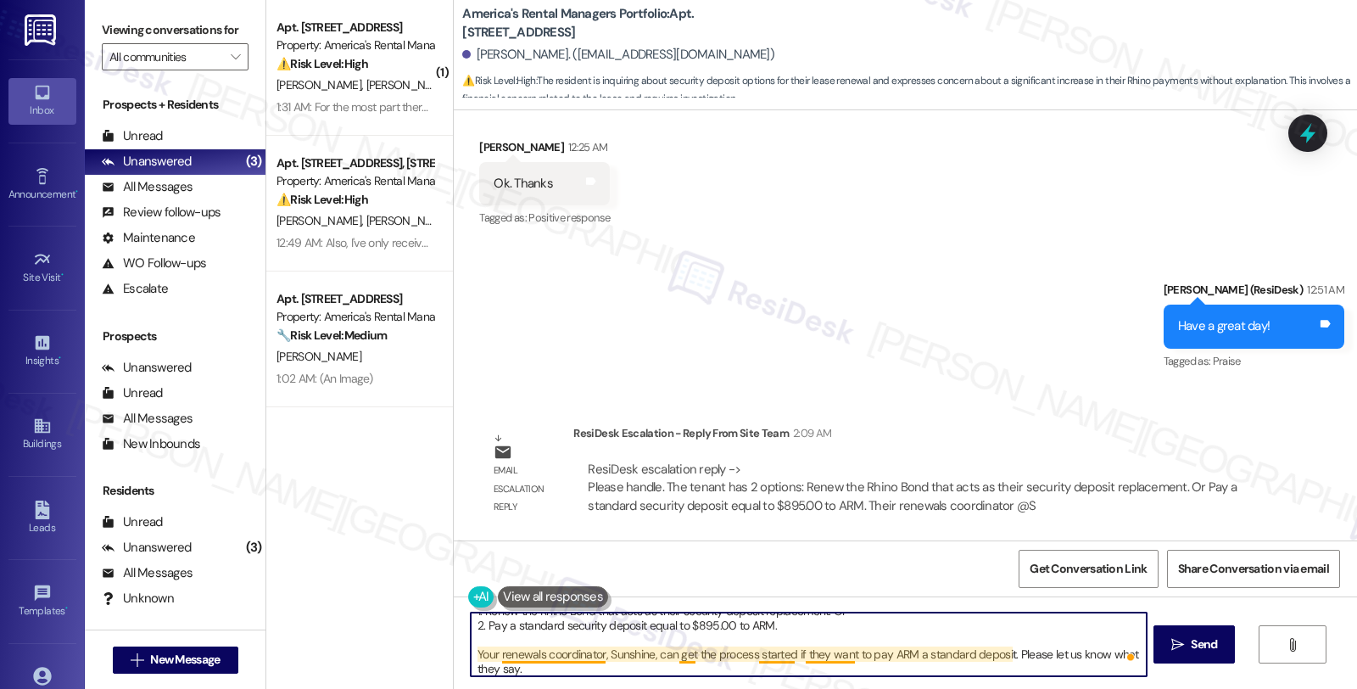
click at [801, 659] on textarea "Hi {{first_name}}, I'd like to give you an update. Here are your options. 1. Re…" at bounding box center [808, 644] width 675 height 64
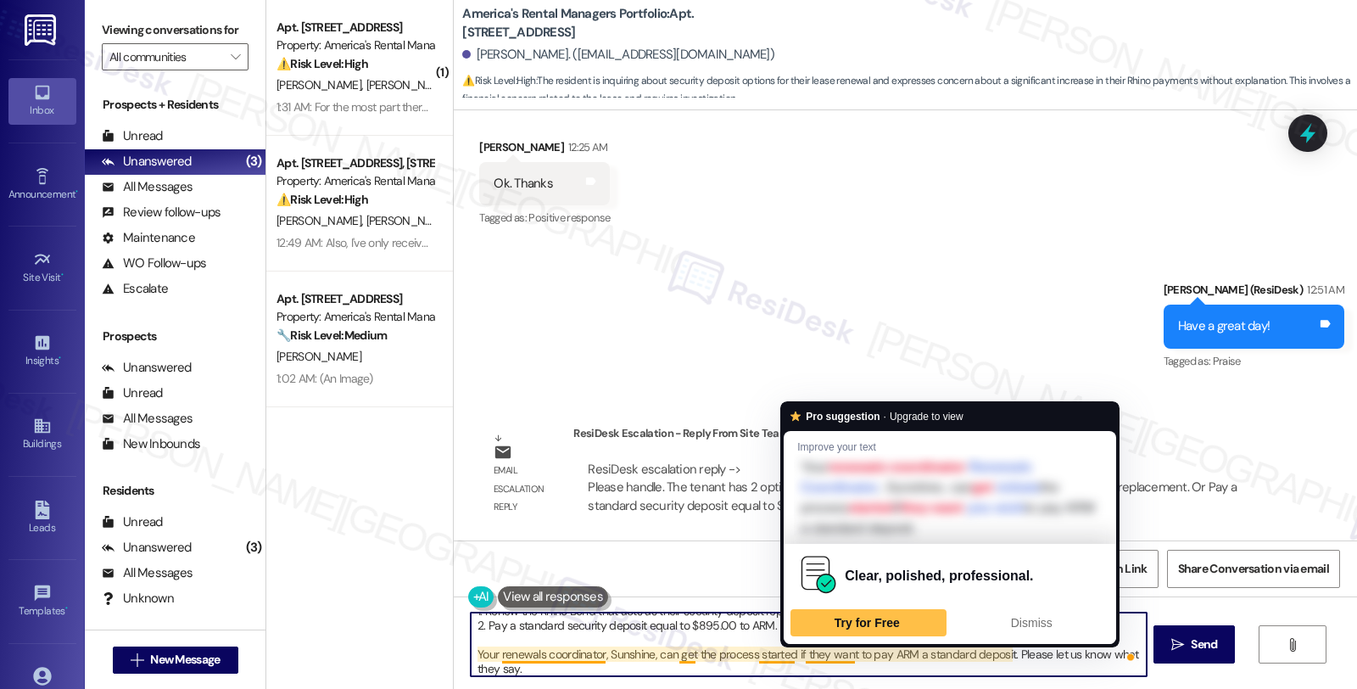
click at [801, 659] on textarea "Hi {{first_name}}, I'd like to give you an update. Here are your options. 1. Re…" at bounding box center [808, 644] width 675 height 64
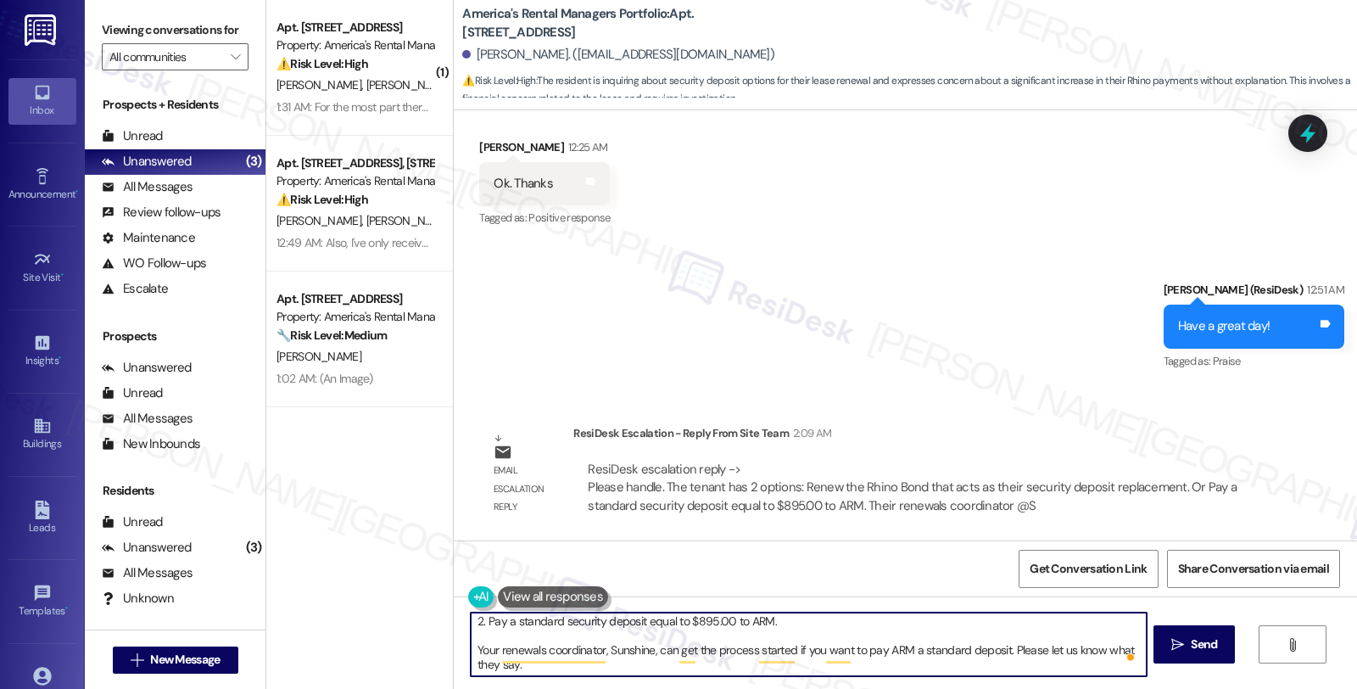
scroll to position [32, 0]
drag, startPoint x: 1096, startPoint y: 655, endPoint x: 1097, endPoint y: 689, distance: 34.0
click at [1097, 688] on html "Inbox Go to Inbox Announcement • Send A Text Announcement Site Visit • Go to Si…" at bounding box center [678, 344] width 1357 height 689
click at [1047, 648] on textarea "Hi {{first_name}}, I'd like to give you an update. Here are your options. 1. Re…" at bounding box center [808, 644] width 675 height 64
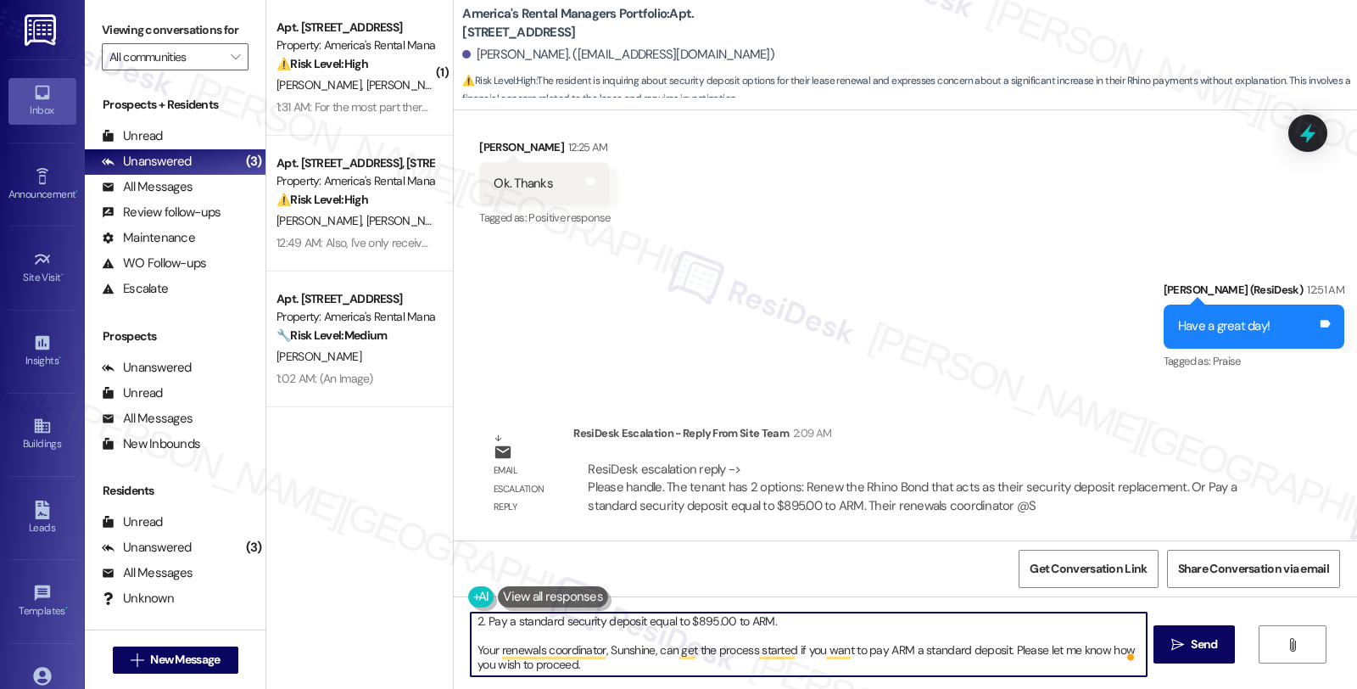
click at [1063, 647] on textarea "Hi {{first_name}}, I'd like to give you an update. Here are your options. 1. Re…" at bounding box center [808, 644] width 675 height 64
drag, startPoint x: 1097, startPoint y: 647, endPoint x: 1104, endPoint y: 684, distance: 37.3
click at [1104, 684] on div "Hi {{first_name}}, I'd like to give you an update. Here are your options. 1. Re…" at bounding box center [905, 659] width 903 height 127
click at [912, 656] on textarea "Hi {{first_name}}, I'd like to give you an update. Here are your options. 1. Re…" at bounding box center [808, 644] width 675 height 64
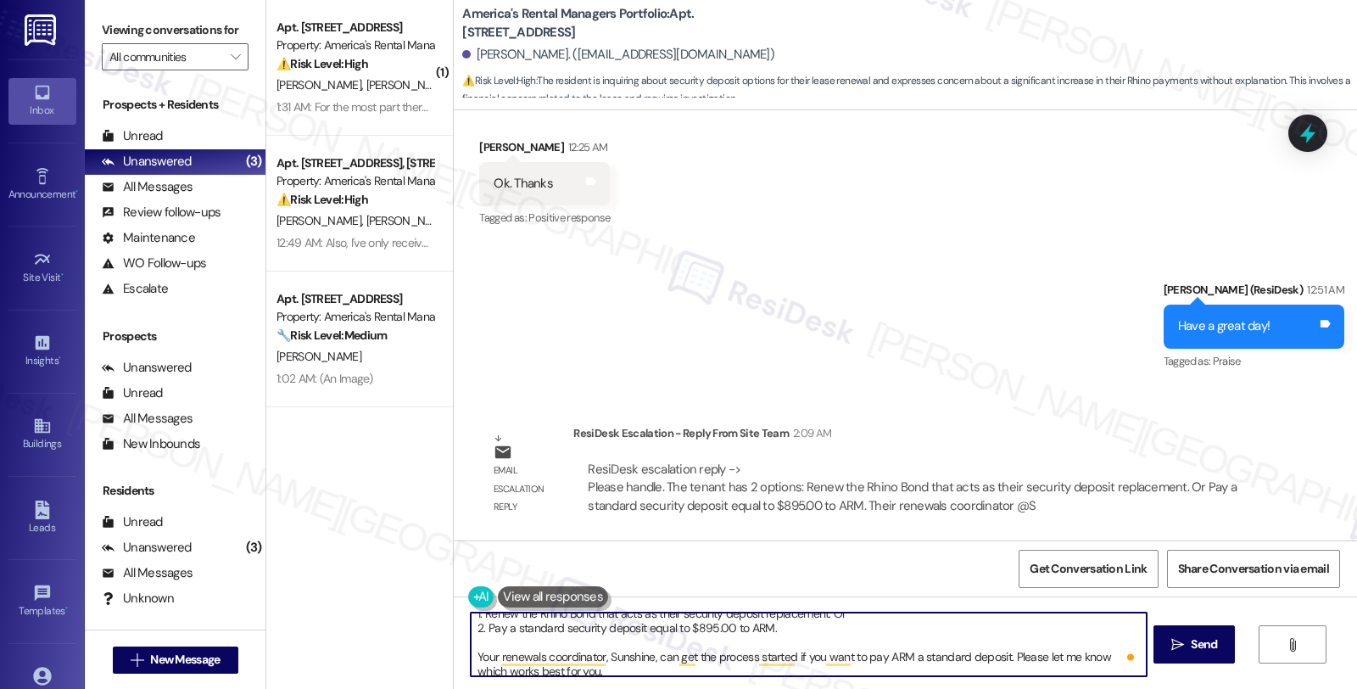
scroll to position [0, 0]
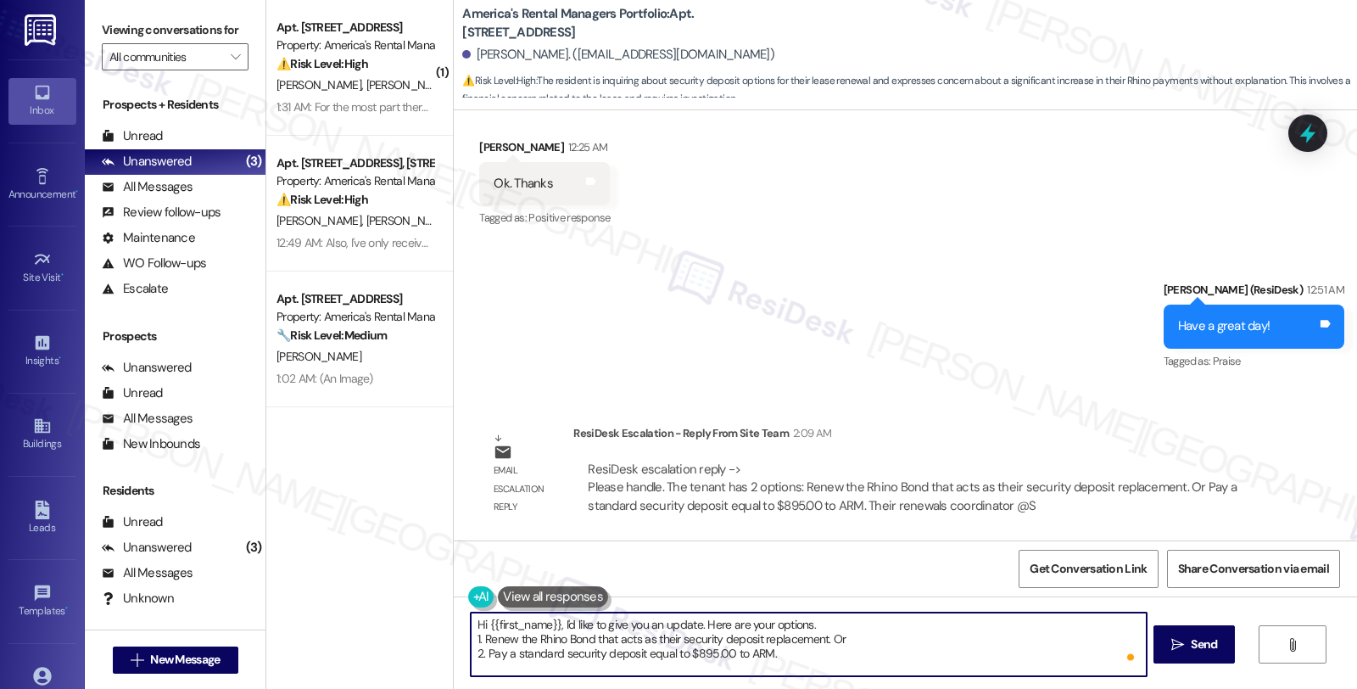
click at [471, 640] on textarea "Hi {{first_name}}, I'd like to give you an update. Here are your options. 1. Re…" at bounding box center [808, 644] width 675 height 64
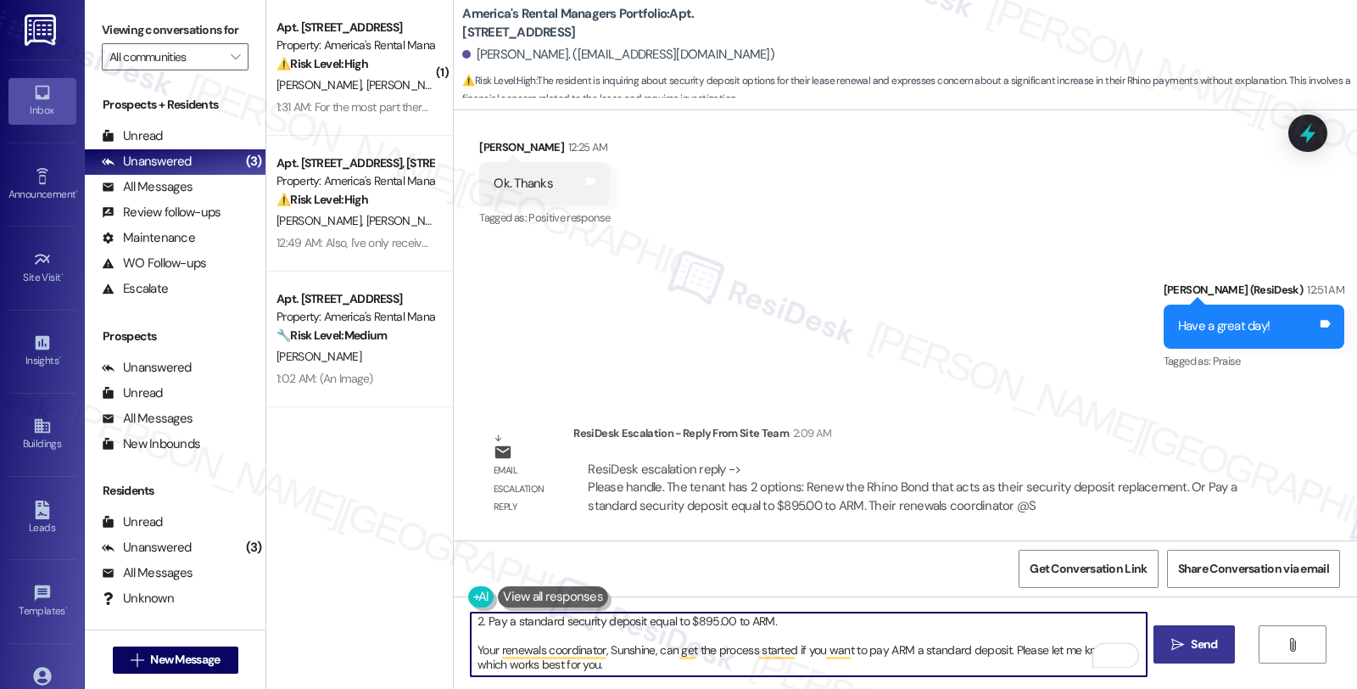
type textarea "Hi {{first_name}}, I'd like to give you an update. Here are your options. 1. Re…"
click at [1219, 646] on button " Send" at bounding box center [1194, 644] width 82 height 38
